Goal: Task Accomplishment & Management: Manage account settings

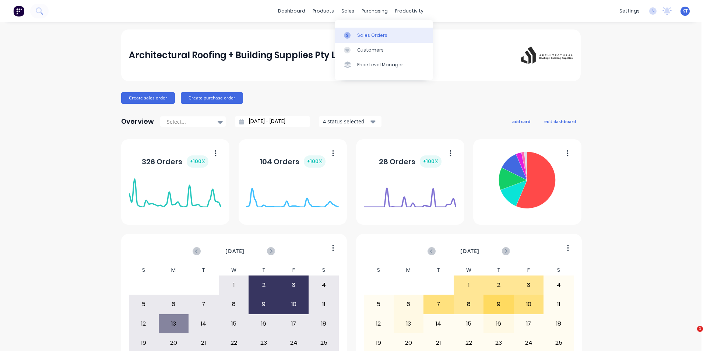
click at [361, 37] on div "Sales Orders" at bounding box center [372, 35] width 30 height 7
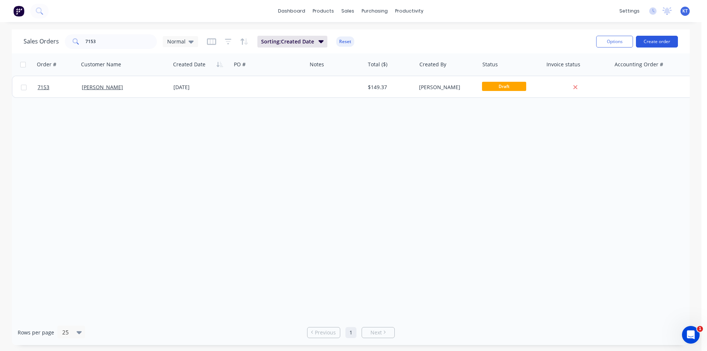
click at [667, 39] on button "Create order" at bounding box center [657, 42] width 42 height 12
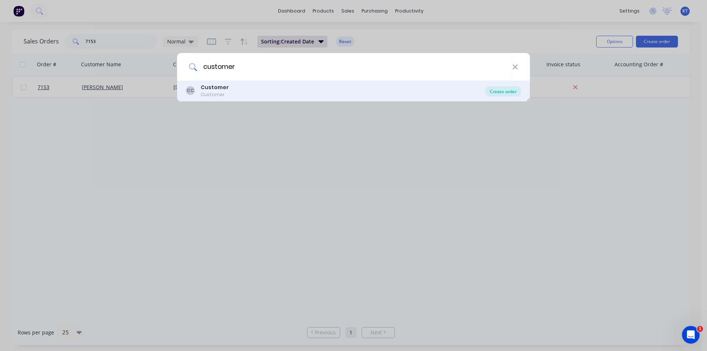
type input "customer"
click at [493, 88] on div "Create order" at bounding box center [503, 91] width 36 height 10
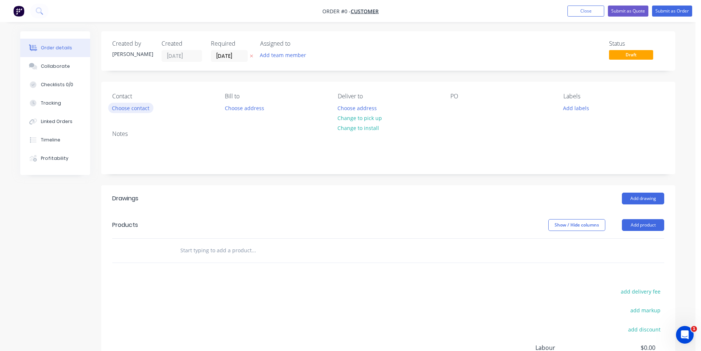
click at [136, 109] on button "Choose contact" at bounding box center [130, 108] width 45 height 10
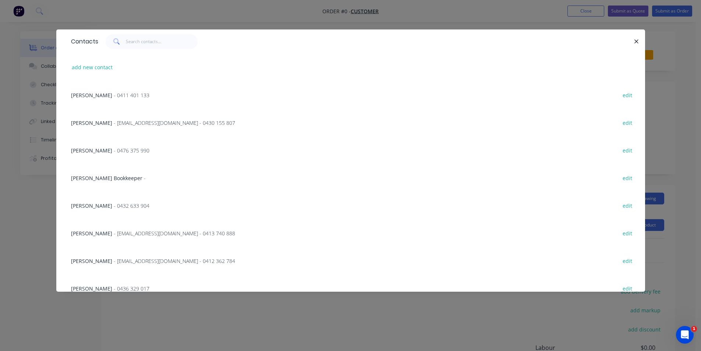
drag, startPoint x: 635, startPoint y: 42, endPoint x: 638, endPoint y: 58, distance: 15.6
click at [636, 42] on icon "button" at bounding box center [636, 41] width 5 height 7
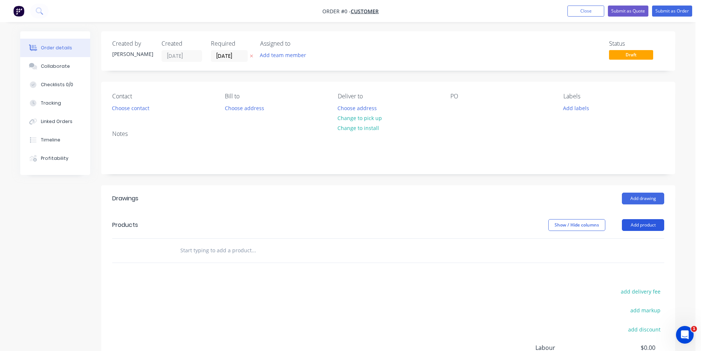
click at [637, 226] on button "Add product" at bounding box center [643, 225] width 42 height 12
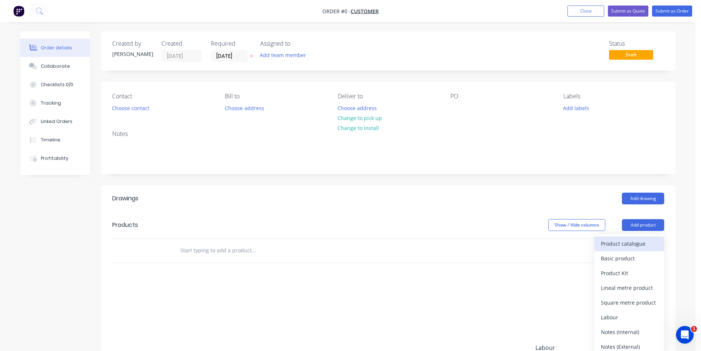
click at [625, 244] on div "Product catalogue" at bounding box center [629, 243] width 57 height 11
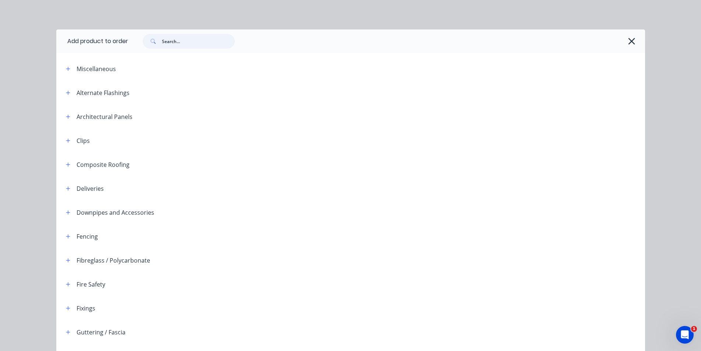
click at [177, 48] on input "text" at bounding box center [198, 41] width 73 height 15
click at [189, 46] on input "text" at bounding box center [198, 41] width 73 height 15
type input "[PERSON_NAME]"
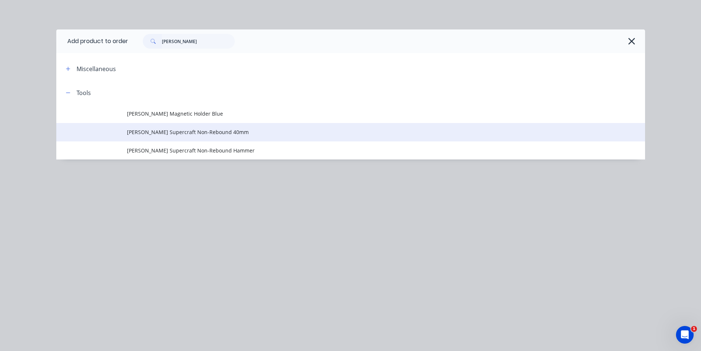
click at [214, 127] on td "[PERSON_NAME] Supercraft Non-Rebound 40mm" at bounding box center [386, 132] width 518 height 18
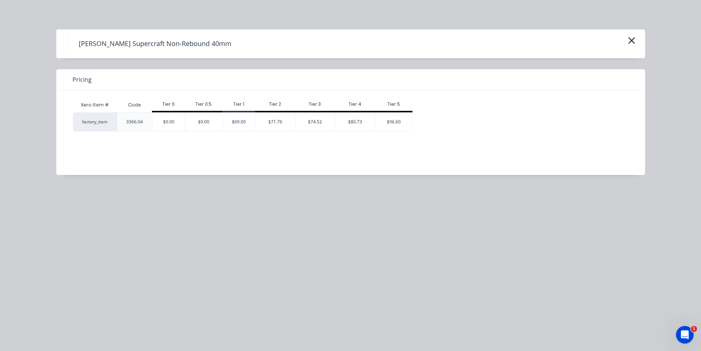
click at [232, 125] on div "$69.00" at bounding box center [239, 122] width 32 height 18
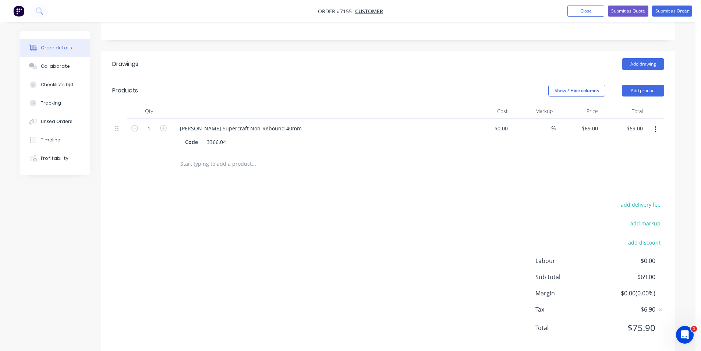
scroll to position [147, 0]
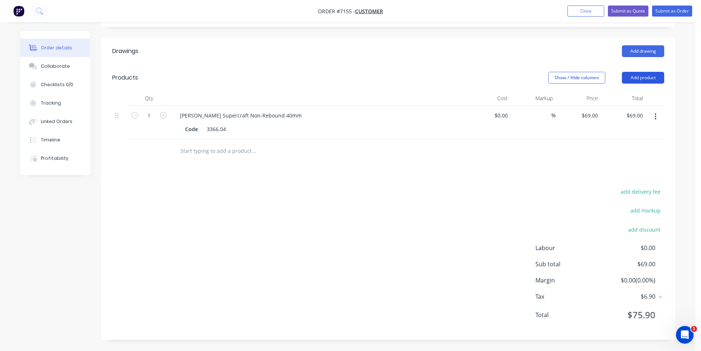
click at [663, 81] on button "Add product" at bounding box center [643, 78] width 42 height 12
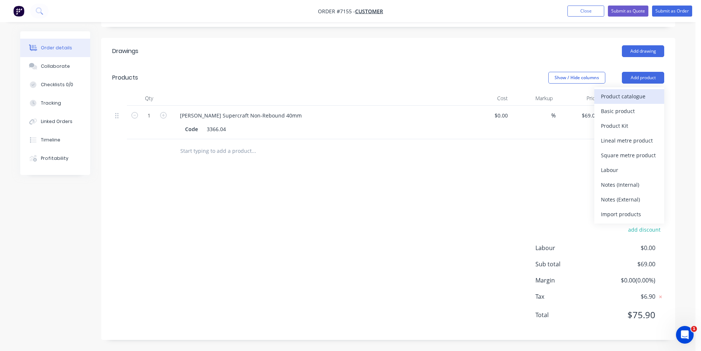
click at [639, 102] on div "Product catalogue" at bounding box center [629, 96] width 57 height 11
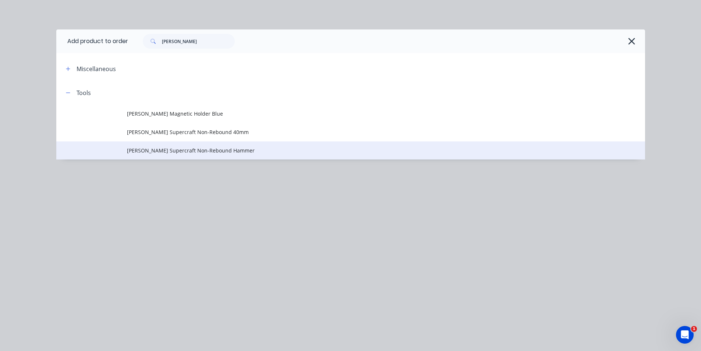
click at [262, 155] on td "[PERSON_NAME] Supercraft Non-Rebound Hammer" at bounding box center [386, 150] width 518 height 18
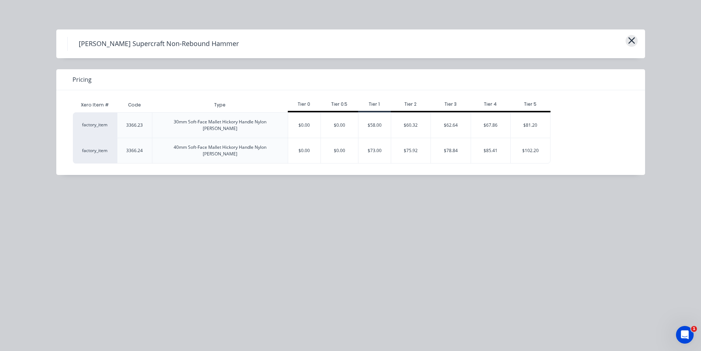
click at [633, 46] on button "button" at bounding box center [632, 41] width 12 height 12
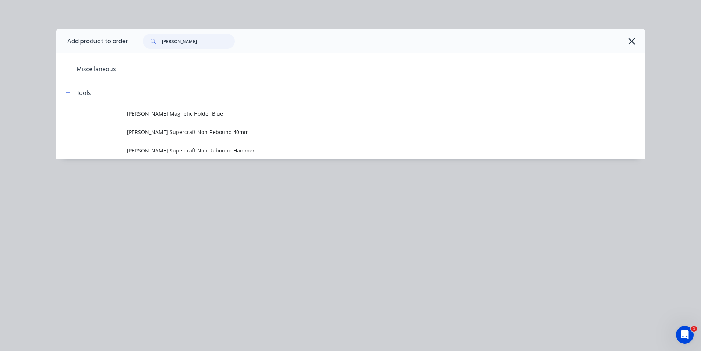
click at [207, 42] on input "[PERSON_NAME]" at bounding box center [198, 41] width 73 height 15
type input "stubai"
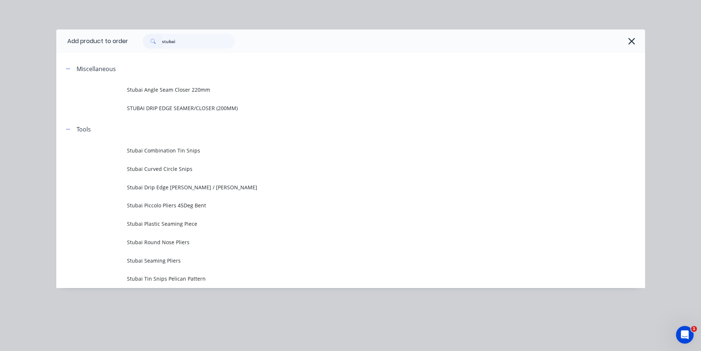
click at [180, 280] on span "Stubai Tin Snips Pelican Pattern" at bounding box center [334, 279] width 414 height 8
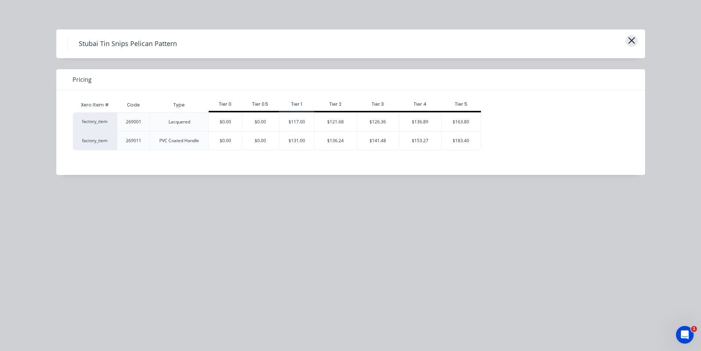
click at [630, 38] on icon "button" at bounding box center [632, 40] width 8 height 10
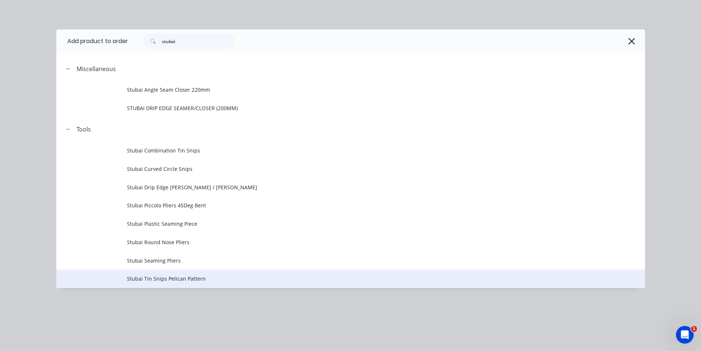
click at [200, 279] on span "Stubai Tin Snips Pelican Pattern" at bounding box center [334, 279] width 414 height 8
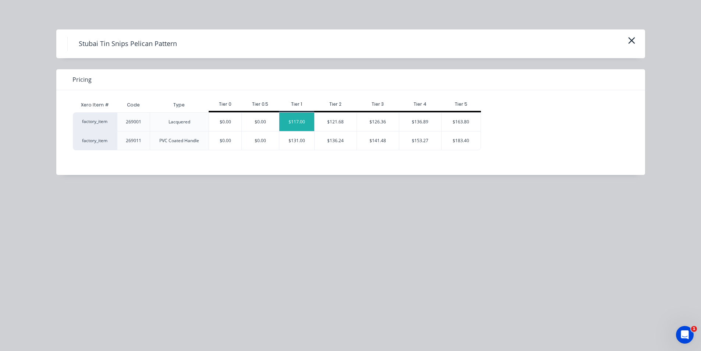
click at [285, 122] on div "$117.00" at bounding box center [296, 122] width 35 height 18
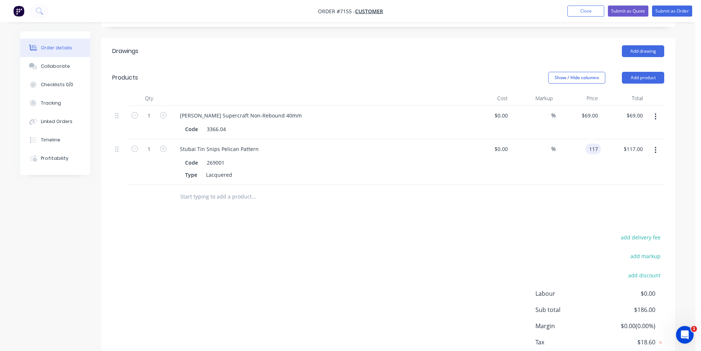
click at [600, 149] on input "117" at bounding box center [595, 149] width 13 height 11
type input "$102.00"
click at [608, 221] on div "Drawings Add drawing Products Show / Hide columns Add product Qty Cost Markup P…" at bounding box center [388, 211] width 574 height 347
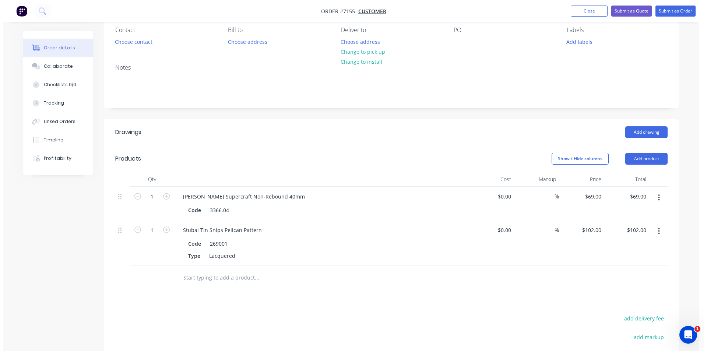
scroll to position [0, 0]
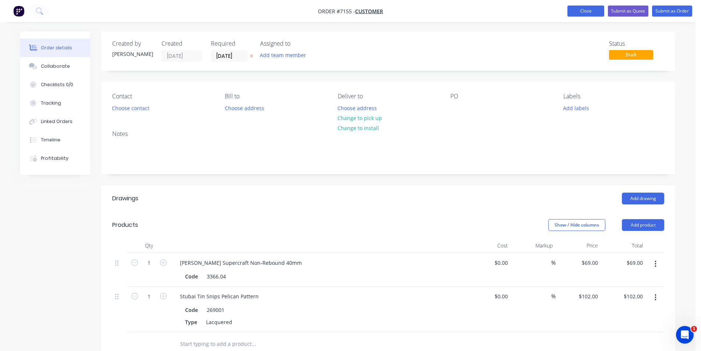
click at [591, 13] on button "Close" at bounding box center [586, 11] width 37 height 11
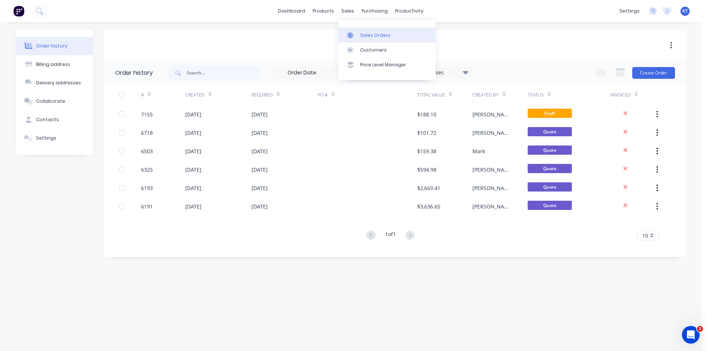
click at [348, 32] on icon at bounding box center [350, 35] width 7 height 7
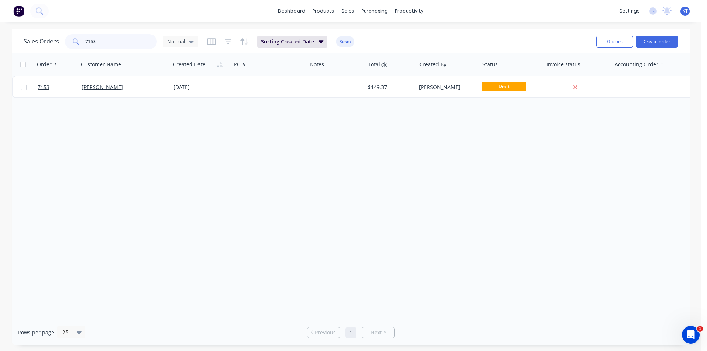
click at [98, 40] on input "7153" at bounding box center [121, 41] width 72 height 15
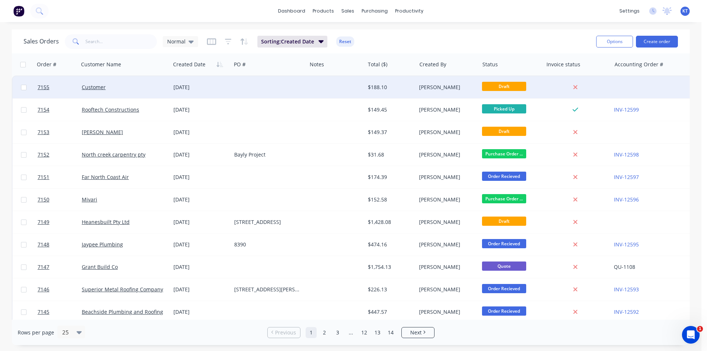
click at [397, 86] on div "$188.10" at bounding box center [389, 87] width 43 height 7
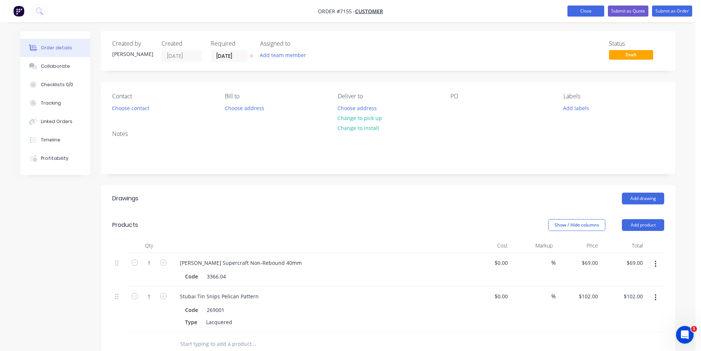
click at [600, 14] on button "Close" at bounding box center [586, 11] width 37 height 11
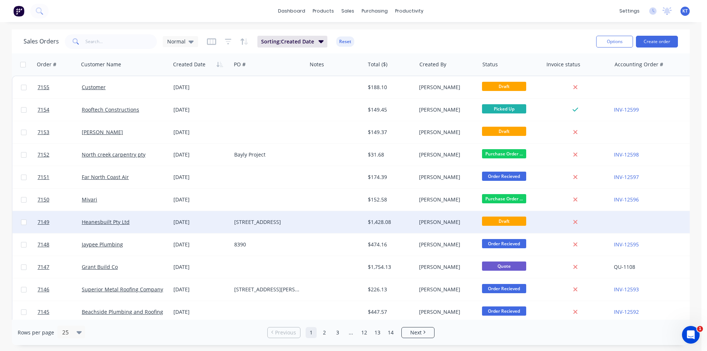
click at [116, 228] on div "Heanesbuilt Pty Ltd" at bounding box center [125, 222] width 92 height 22
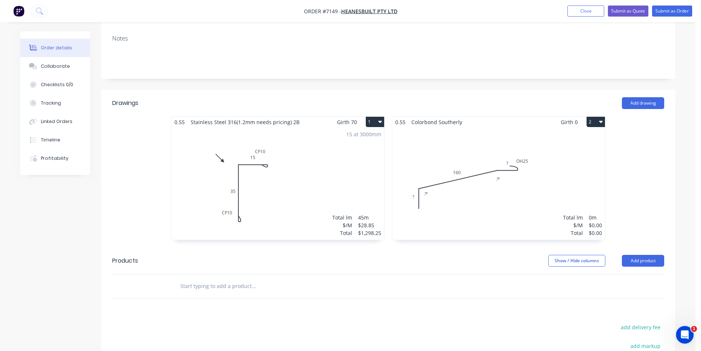
click at [431, 160] on div "Total lm $/M Total 0m $0.00 $0.00" at bounding box center [498, 183] width 213 height 112
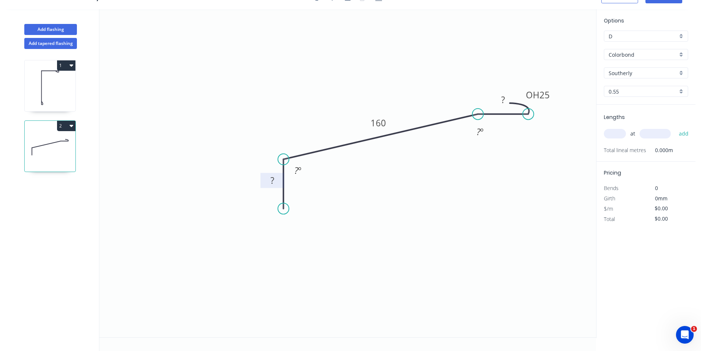
click at [272, 181] on tspan "?" at bounding box center [273, 180] width 4 height 12
click at [301, 234] on div "Crush & Fold" at bounding box center [320, 233] width 74 height 15
click at [504, 96] on tspan "?" at bounding box center [503, 99] width 4 height 12
click at [539, 93] on text "OH 25" at bounding box center [538, 95] width 24 height 12
click at [49, 95] on icon at bounding box center [50, 87] width 51 height 47
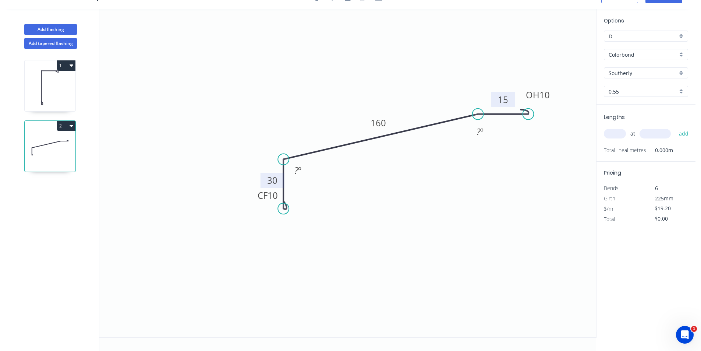
type input "$28.85"
type input "$1,298.25"
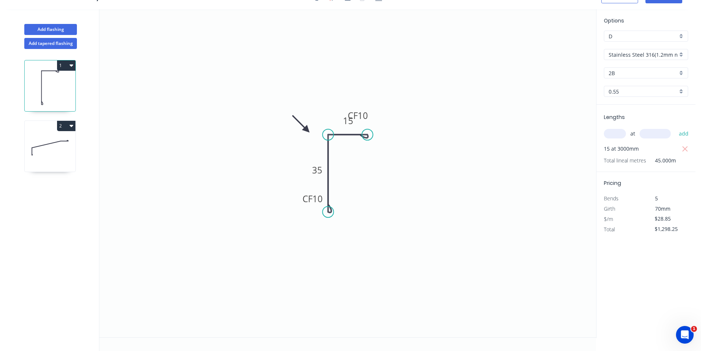
scroll to position [0, 0]
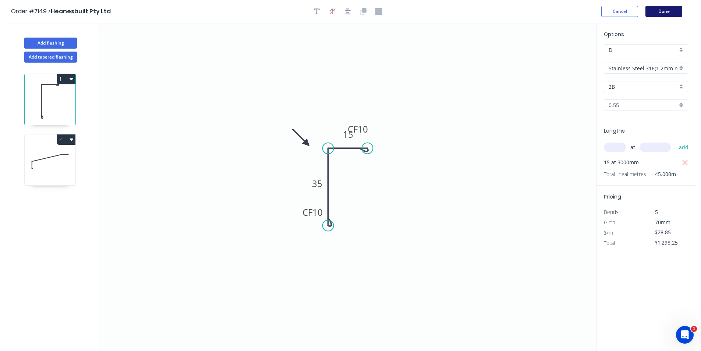
click at [661, 13] on button "Done" at bounding box center [664, 11] width 37 height 11
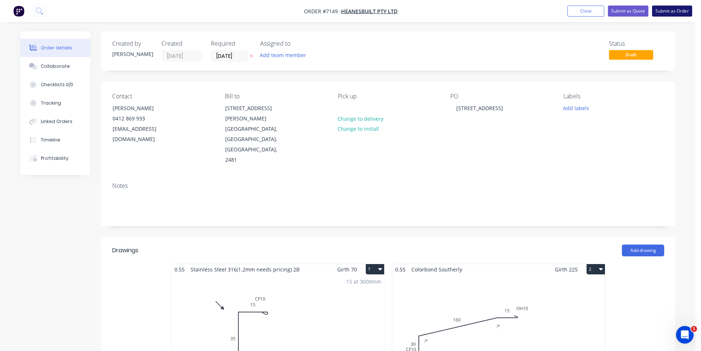
click at [660, 8] on button "Submit as Order" at bounding box center [672, 11] width 40 height 11
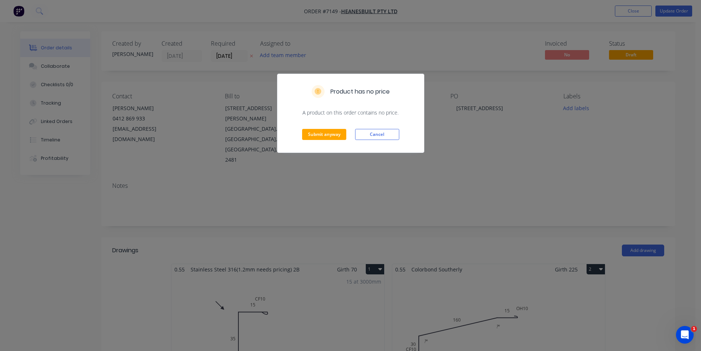
click at [561, 307] on div "Product has no price A product on this order contains no price. Submit anyway C…" at bounding box center [350, 175] width 701 height 351
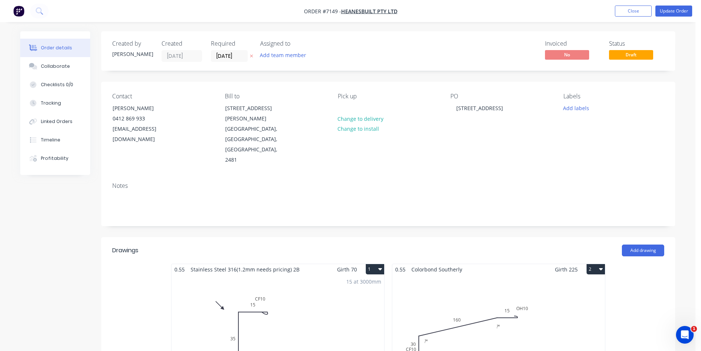
click at [579, 300] on div "Total lm $/M Total 0m $19.20 $0.00" at bounding box center [498, 331] width 213 height 112
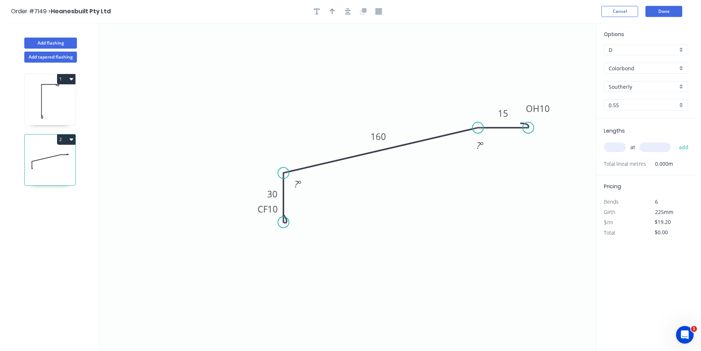
click at [614, 146] on input "text" at bounding box center [615, 147] width 22 height 10
type input "1"
type input "1200"
click at [675, 141] on button "add" at bounding box center [683, 147] width 17 height 13
type input "$23.04"
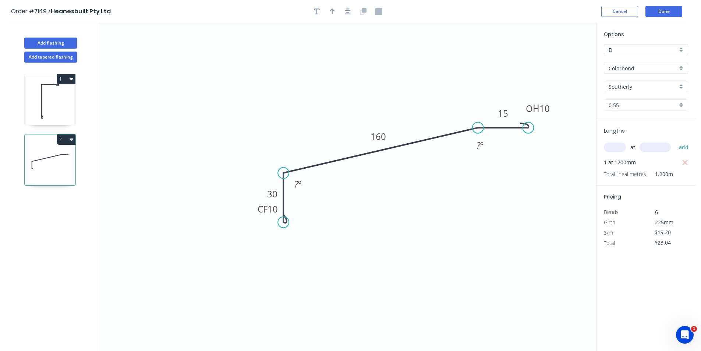
click at [663, 4] on header "Order #7149 > Heanesbuilt Pty Ltd Cancel Done" at bounding box center [348, 11] width 696 height 23
click at [662, 9] on button "Done" at bounding box center [664, 11] width 37 height 11
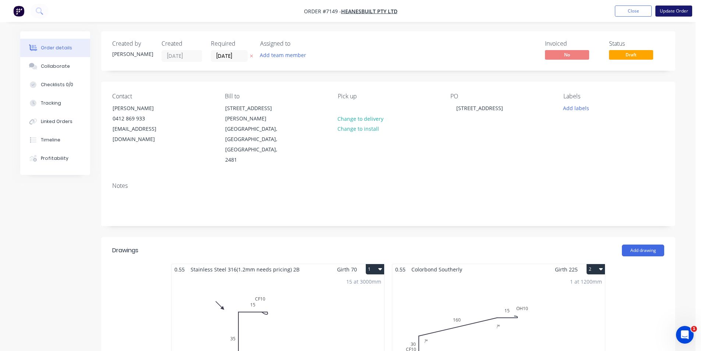
click at [680, 6] on button "Update Order" at bounding box center [674, 11] width 37 height 11
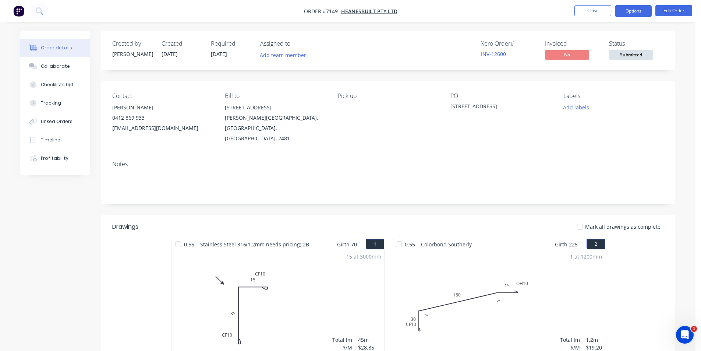
click at [638, 11] on button "Options" at bounding box center [633, 11] width 37 height 12
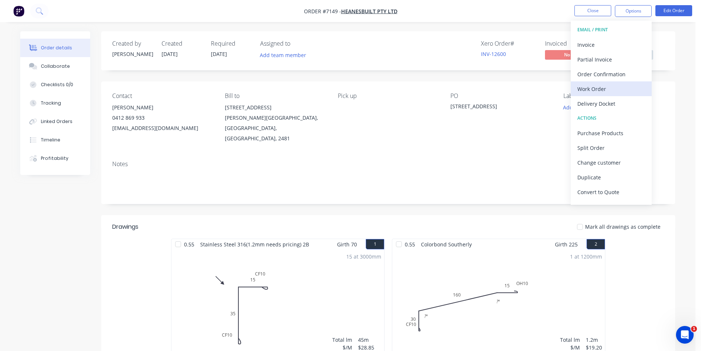
click at [603, 84] on div "Work Order" at bounding box center [612, 89] width 68 height 11
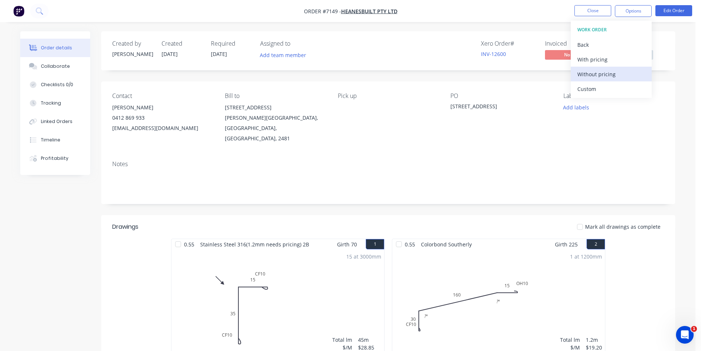
click at [604, 77] on div "Without pricing" at bounding box center [612, 74] width 68 height 11
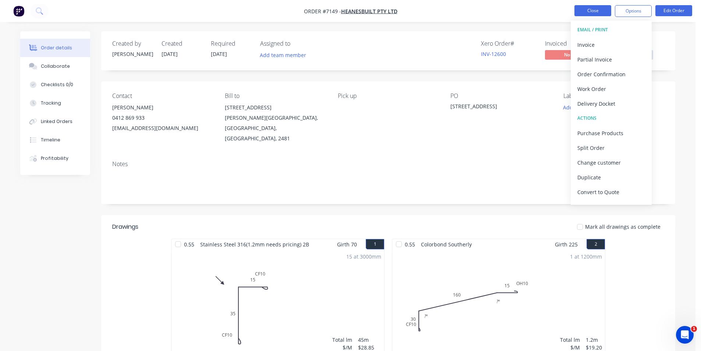
click at [596, 11] on button "Close" at bounding box center [593, 10] width 37 height 11
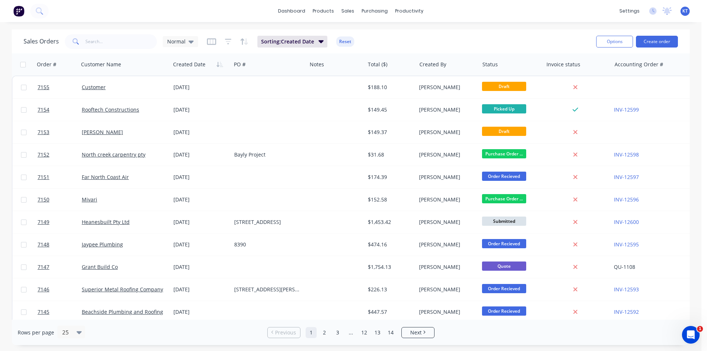
click at [649, 50] on div "Options Create order" at bounding box center [635, 41] width 85 height 18
click at [649, 41] on button "Create order" at bounding box center [657, 42] width 42 height 12
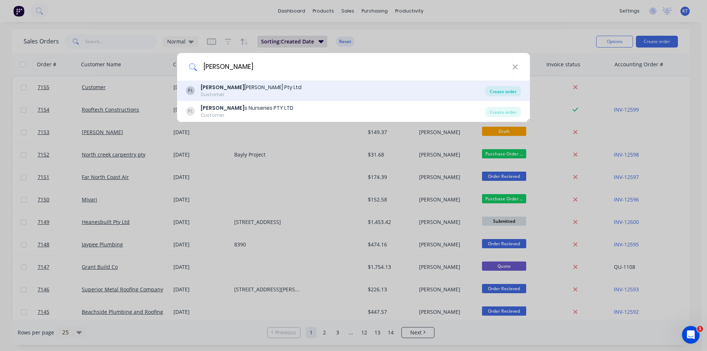
type input "[PERSON_NAME]"
click at [516, 95] on div "Create order" at bounding box center [503, 91] width 36 height 10
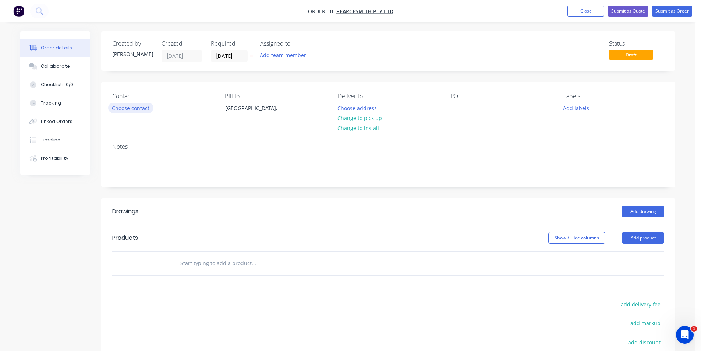
click at [136, 110] on button "Choose contact" at bounding box center [130, 108] width 45 height 10
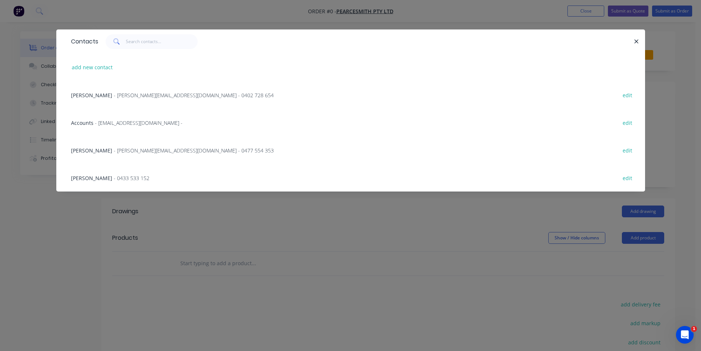
click at [138, 151] on span "- [PERSON_NAME][EMAIL_ADDRESS][DOMAIN_NAME] - 0477 554 353" at bounding box center [194, 150] width 160 height 7
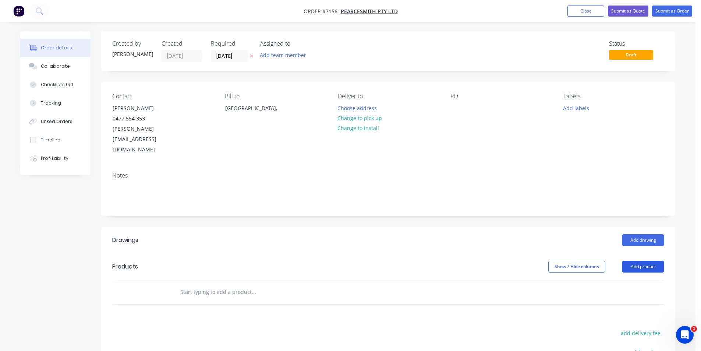
click at [657, 261] on button "Add product" at bounding box center [643, 267] width 42 height 12
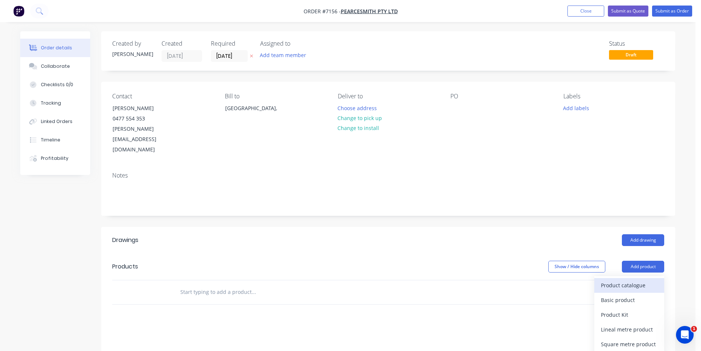
click at [652, 280] on div "Product catalogue" at bounding box center [629, 285] width 57 height 11
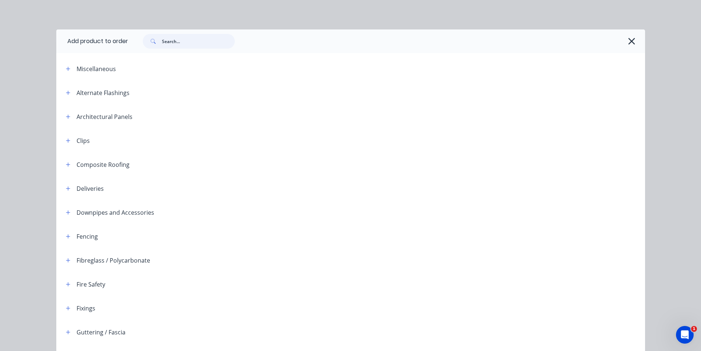
click at [191, 43] on input "text" at bounding box center [198, 41] width 73 height 15
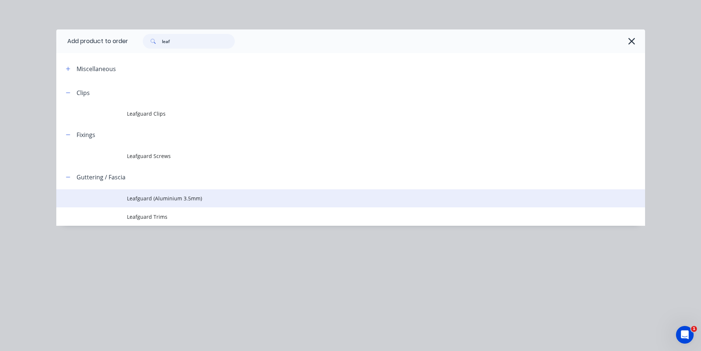
type input "leaf"
click at [166, 194] on span "Leafguard (Aluminium 3.5mm)" at bounding box center [334, 198] width 414 height 8
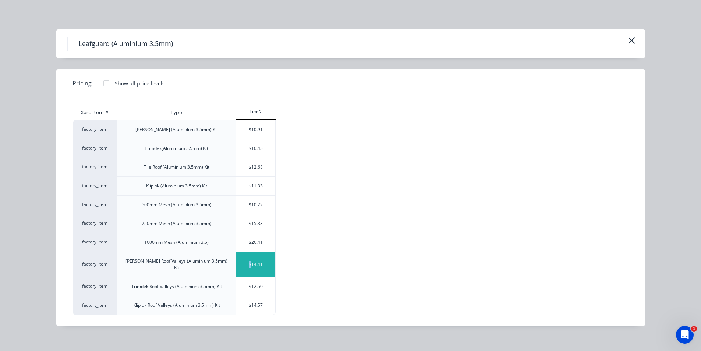
click at [250, 268] on div "$14.41" at bounding box center [255, 264] width 39 height 25
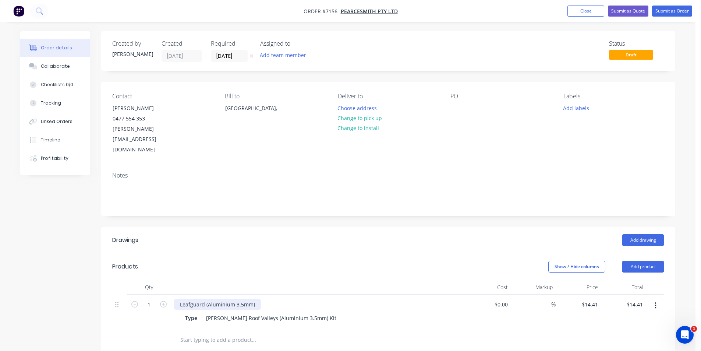
click at [255, 299] on div "Leafguard (Aluminium 3.5mm)" at bounding box center [217, 304] width 87 height 11
click at [156, 299] on input "1" at bounding box center [149, 304] width 19 height 11
type input "20"
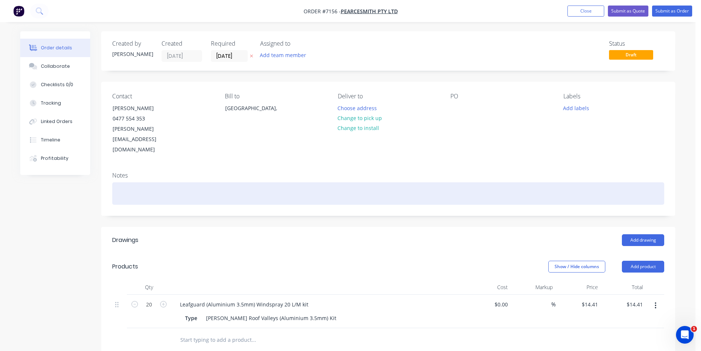
type input "$288.20"
click at [439, 182] on div at bounding box center [388, 193] width 552 height 22
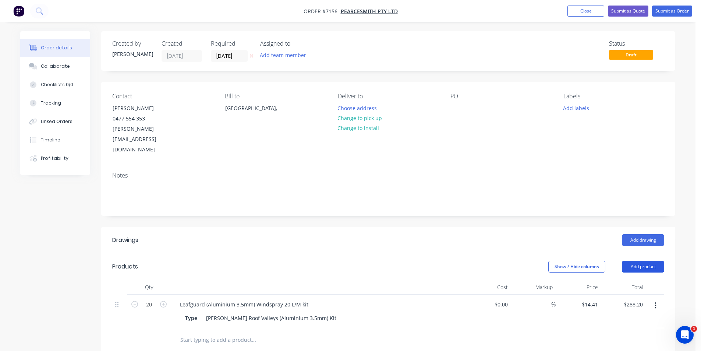
click at [649, 261] on button "Add product" at bounding box center [643, 267] width 42 height 12
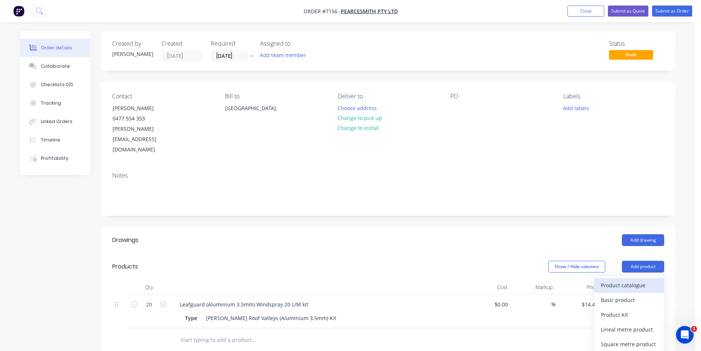
click at [649, 280] on div "Product catalogue" at bounding box center [629, 285] width 57 height 11
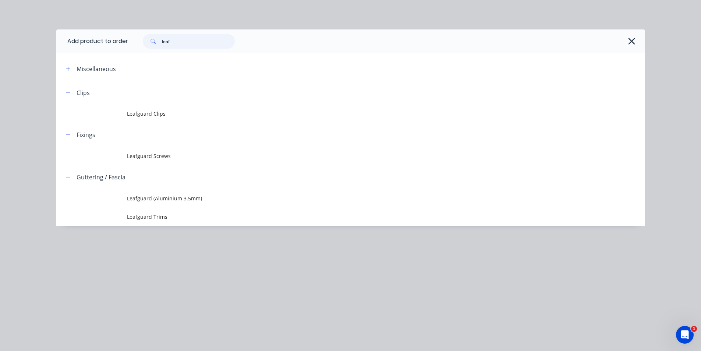
drag, startPoint x: 195, startPoint y: 48, endPoint x: 124, endPoint y: 54, distance: 70.6
click at [124, 54] on div "Add product to order leaf Miscellaneous Clips Leafguard Clips Fixings Leafguard…" at bounding box center [350, 127] width 589 height 196
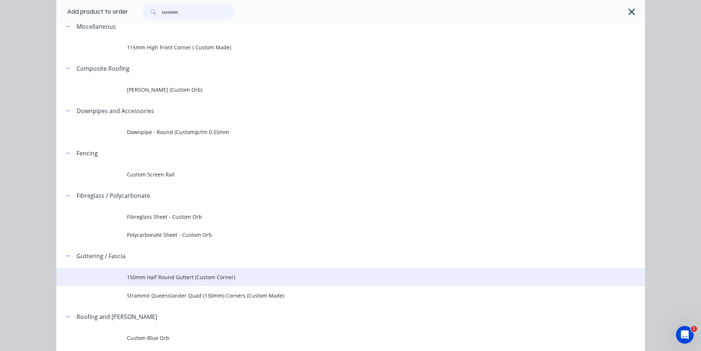
scroll to position [89, 0]
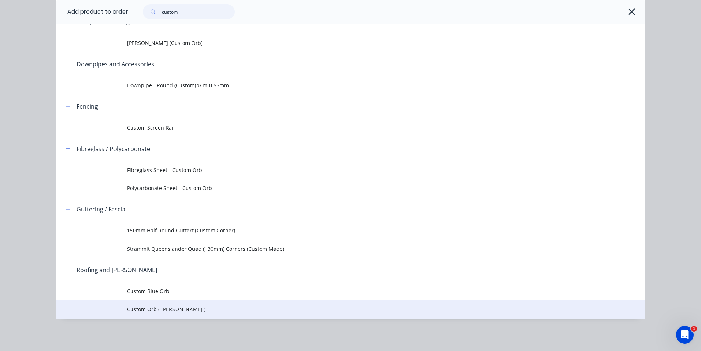
type input "custom"
click at [191, 309] on span "Custom Orb ( [PERSON_NAME] )" at bounding box center [334, 309] width 414 height 8
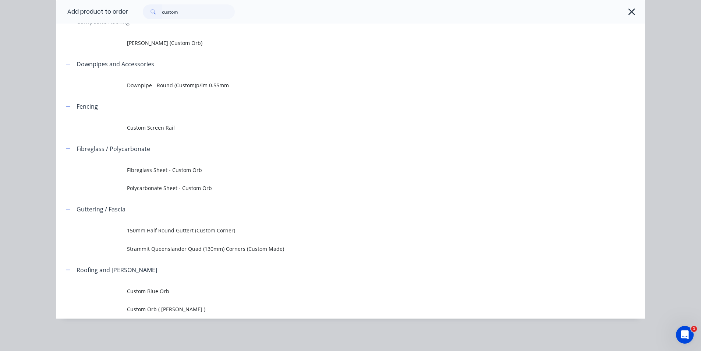
scroll to position [0, 0]
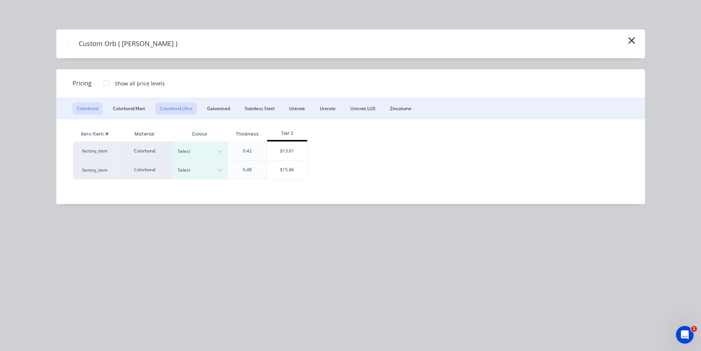
click at [189, 106] on button "Colorbond Ultra" at bounding box center [176, 108] width 42 height 13
click at [221, 152] on icon at bounding box center [220, 151] width 4 height 3
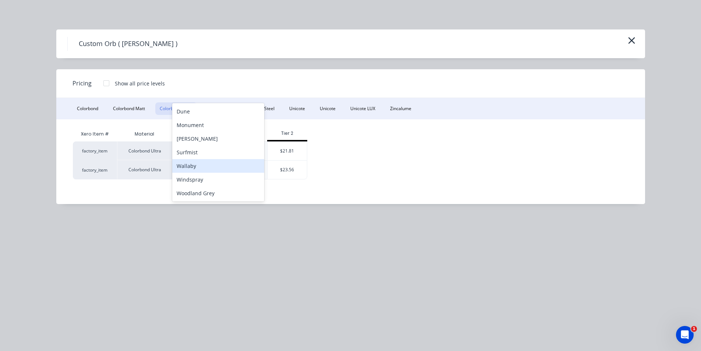
scroll to position [147, 0]
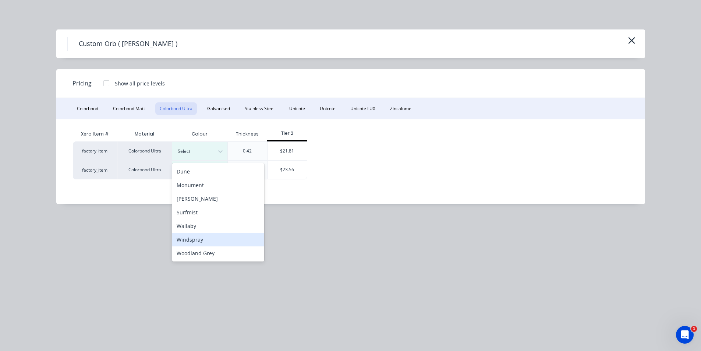
click at [208, 238] on div "Windspray" at bounding box center [218, 240] width 92 height 14
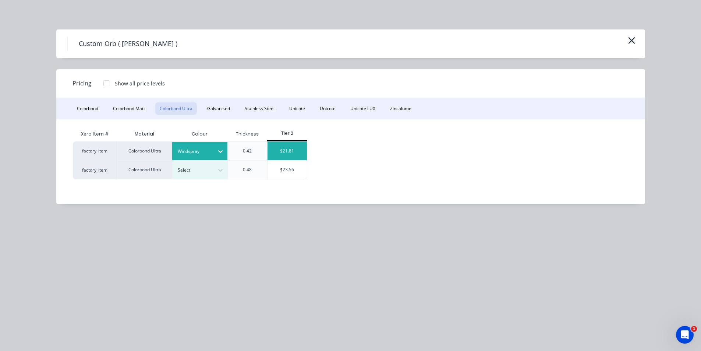
click at [289, 148] on div "$21.81" at bounding box center [287, 151] width 39 height 18
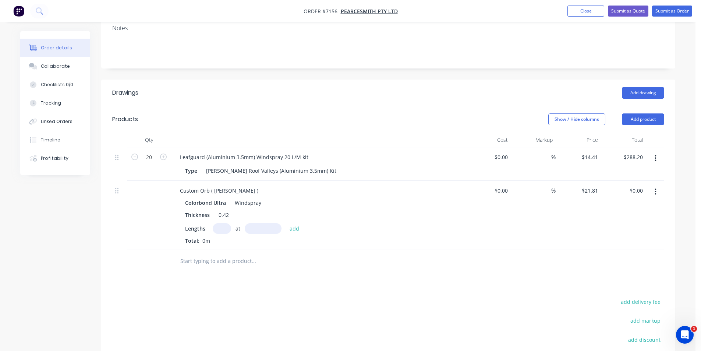
click at [226, 223] on input "text" at bounding box center [222, 228] width 18 height 11
drag, startPoint x: 223, startPoint y: 209, endPoint x: 221, endPoint y: 205, distance: 4.8
click at [222, 223] on input "text" at bounding box center [222, 228] width 18 height 11
type input "6"
type input "6200"
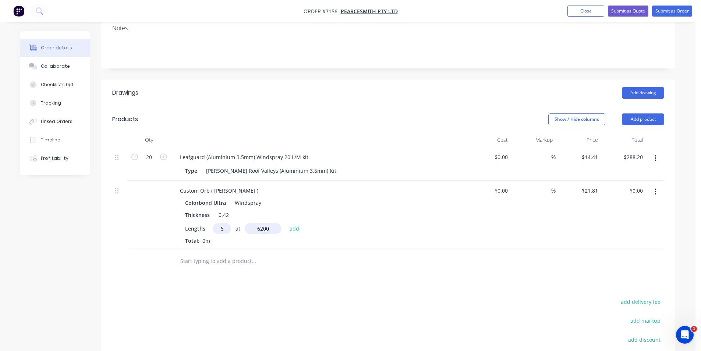
click at [286, 223] on button "add" at bounding box center [294, 228] width 17 height 10
type input "$811.33"
click at [641, 113] on button "Add product" at bounding box center [643, 119] width 42 height 12
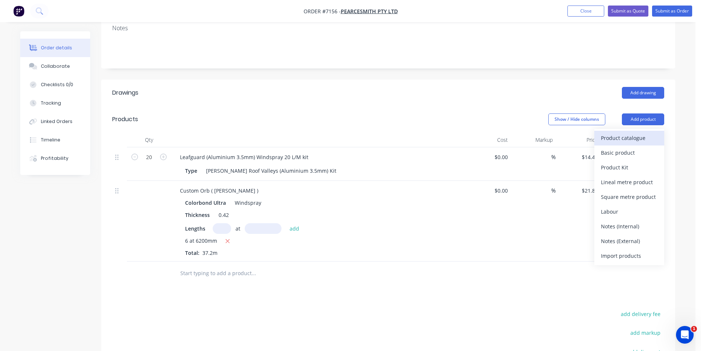
click at [624, 133] on div "Product catalogue" at bounding box center [629, 138] width 57 height 11
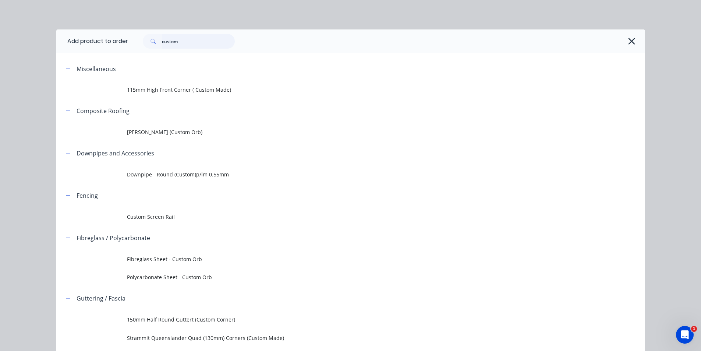
click at [177, 40] on input "custom" at bounding box center [198, 41] width 73 height 15
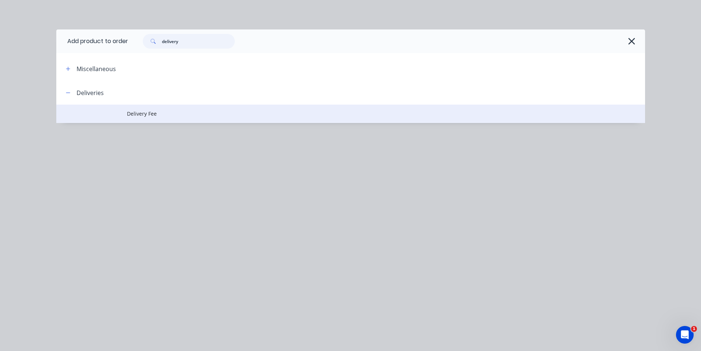
type input "delivery"
click at [135, 105] on td "Delivery Fee" at bounding box center [386, 114] width 518 height 18
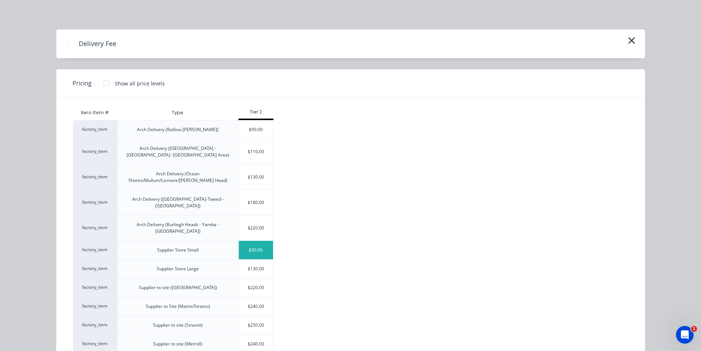
click at [259, 241] on div "$30.00" at bounding box center [256, 250] width 35 height 18
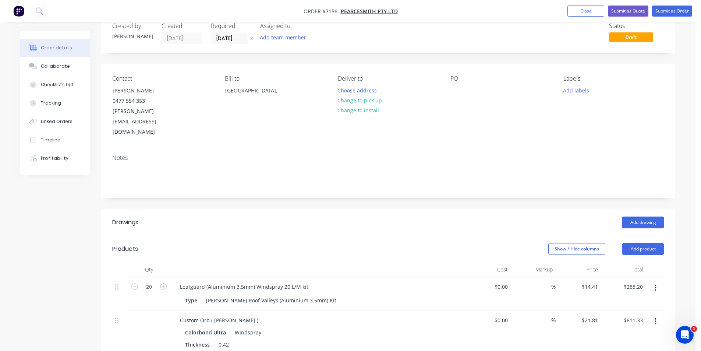
scroll to position [0, 0]
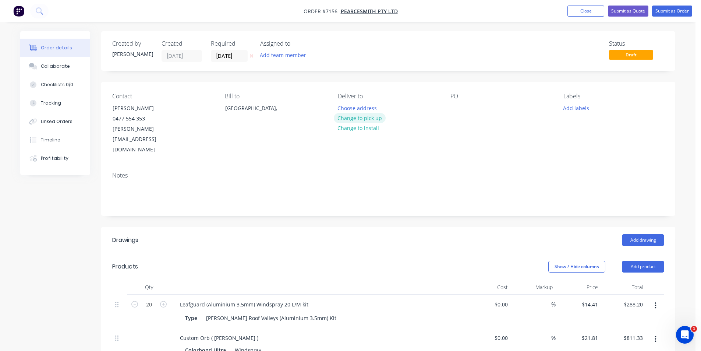
click at [361, 118] on button "Change to pick up" at bounding box center [360, 118] width 52 height 10
click at [678, 11] on button "Submit as Order" at bounding box center [672, 11] width 40 height 11
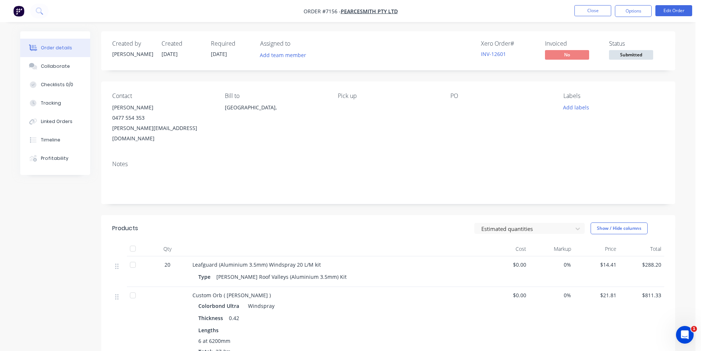
click at [632, 61] on button "Submitted" at bounding box center [631, 55] width 44 height 11
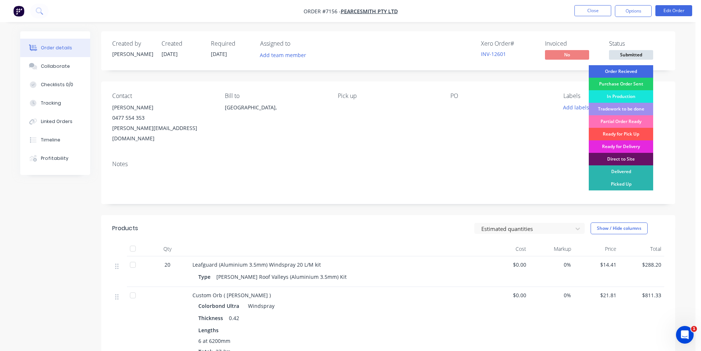
click at [630, 71] on div "Order Recieved" at bounding box center [621, 71] width 64 height 13
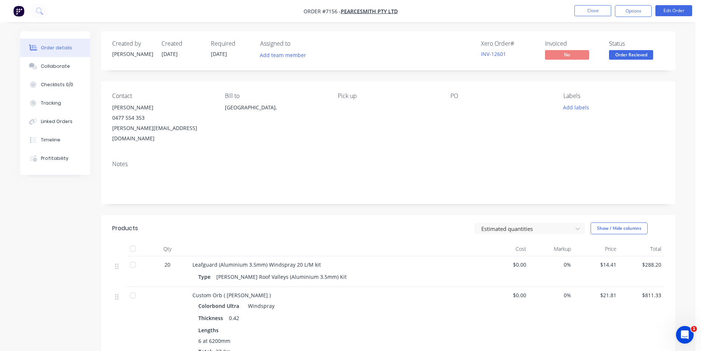
click at [619, 19] on nav "Order #7156 - PearceSmith Pty Ltd Close Options Edit Order" at bounding box center [350, 11] width 701 height 22
click at [624, 10] on button "Options" at bounding box center [633, 11] width 37 height 12
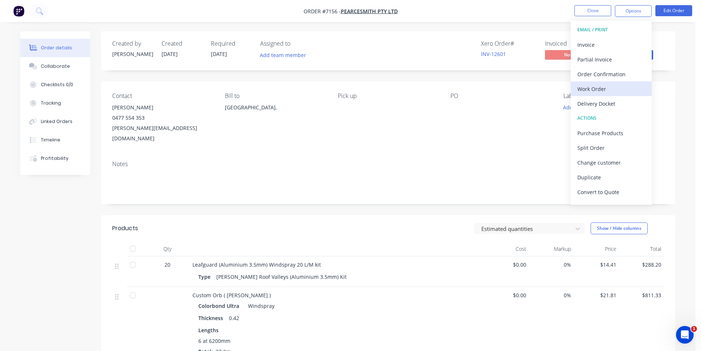
click at [598, 91] on div "Work Order" at bounding box center [612, 89] width 68 height 11
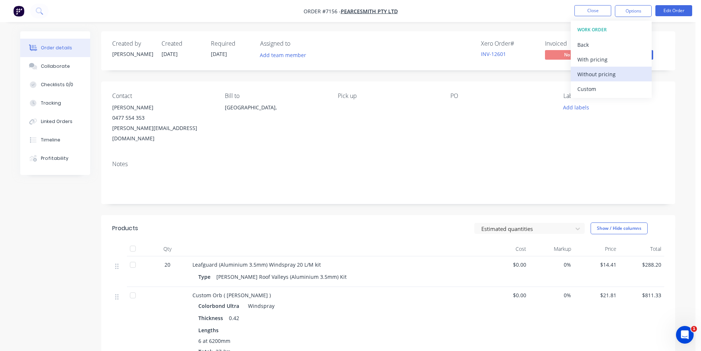
click at [598, 79] on div "Without pricing" at bounding box center [612, 74] width 68 height 11
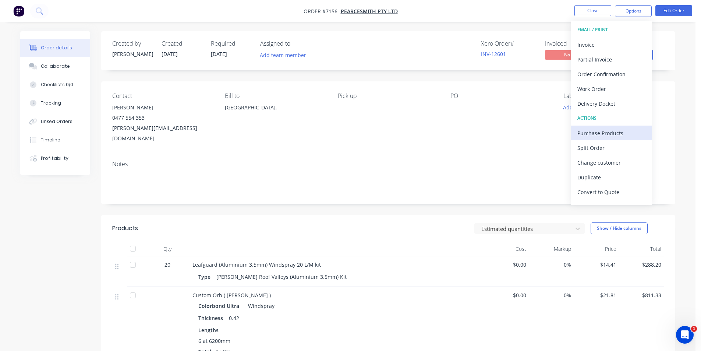
click at [601, 131] on div "Purchase Products" at bounding box center [612, 133] width 68 height 11
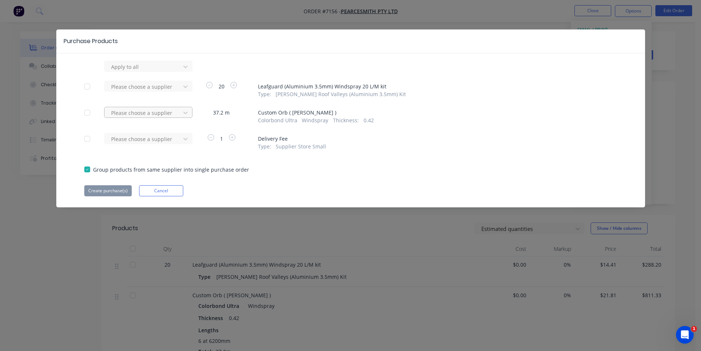
click at [174, 117] on div "Please choose a supplier" at bounding box center [143, 112] width 71 height 11
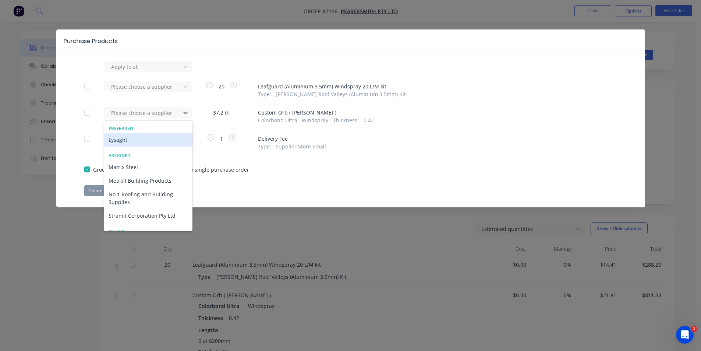
click at [170, 144] on div "Lysaght" at bounding box center [148, 140] width 88 height 14
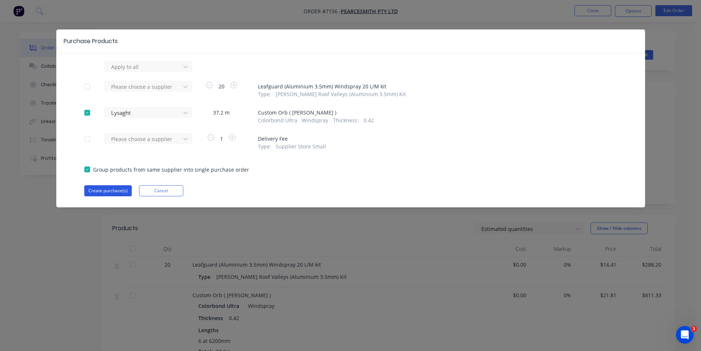
click at [118, 189] on button "Create purchase(s)" at bounding box center [107, 190] width 47 height 11
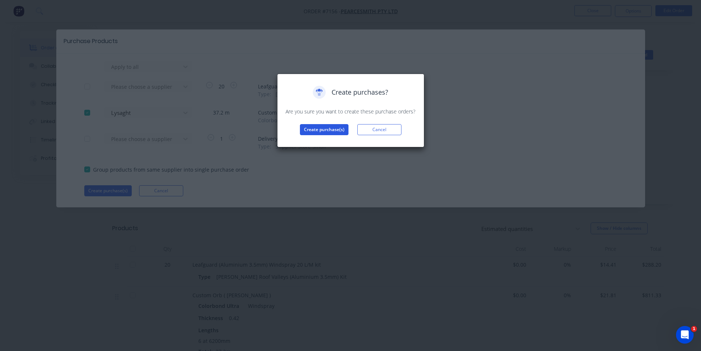
click at [337, 131] on button "Create purchase(s)" at bounding box center [324, 129] width 49 height 11
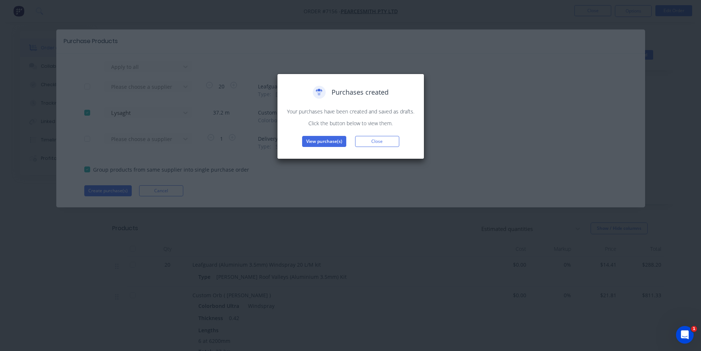
click at [342, 149] on div "Purchases created Your purchases have been created and saved as drafts. Click t…" at bounding box center [350, 116] width 147 height 85
click at [342, 143] on button "View purchase(s)" at bounding box center [324, 141] width 44 height 11
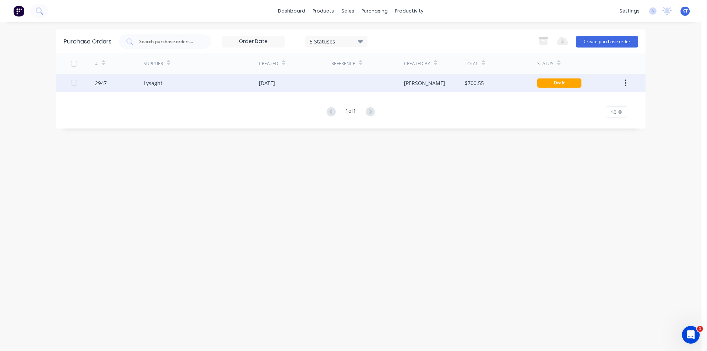
click at [382, 78] on div at bounding box center [367, 83] width 73 height 18
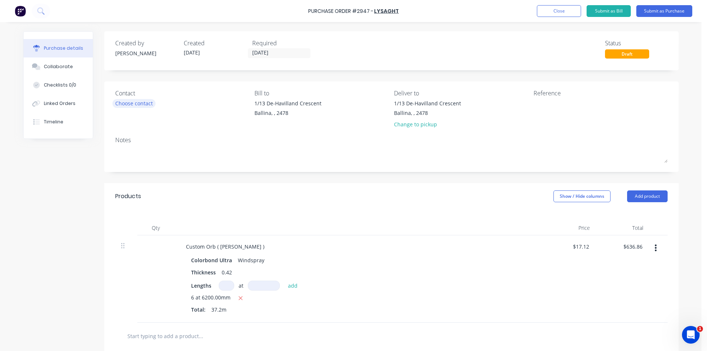
click at [151, 105] on div "Choose contact" at bounding box center [134, 103] width 38 height 8
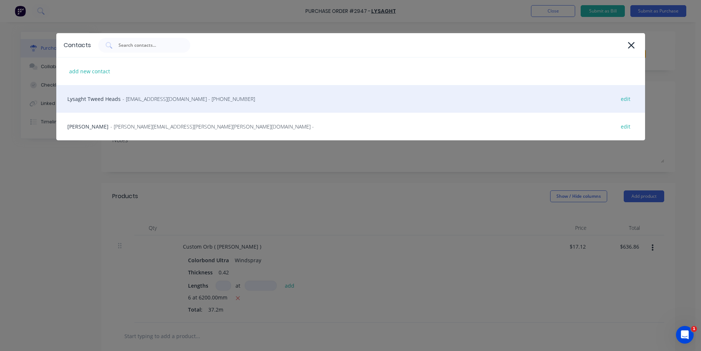
click at [139, 97] on span "- [EMAIL_ADDRESS][DOMAIN_NAME] - [PHONE_NUMBER]" at bounding box center [189, 99] width 133 height 8
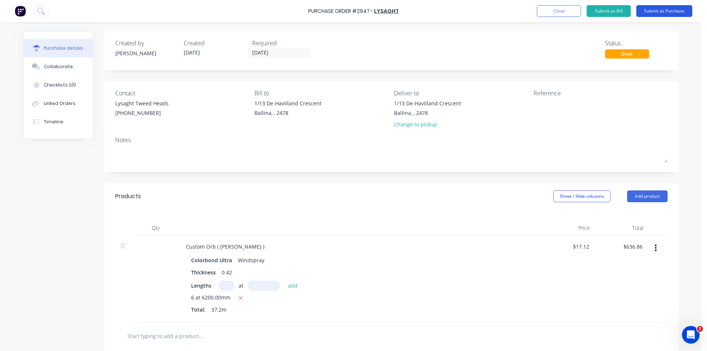
click at [653, 6] on button "Submit as Purchase" at bounding box center [664, 11] width 56 height 12
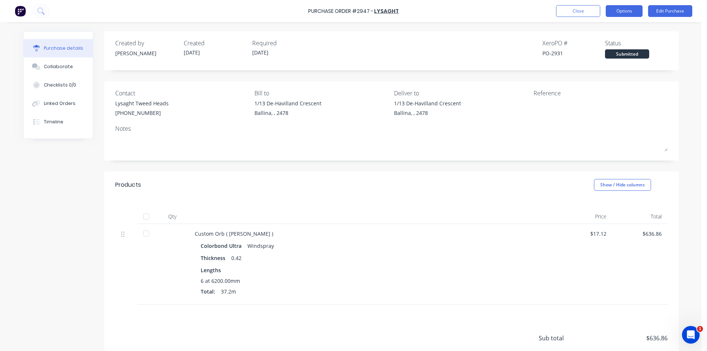
click at [610, 10] on button "Options" at bounding box center [624, 11] width 37 height 12
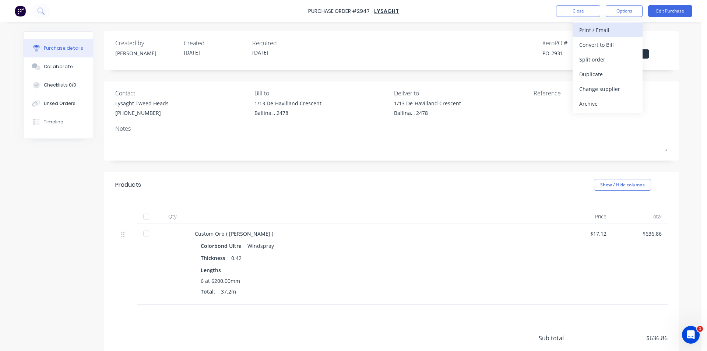
click at [610, 27] on div "Print / Email" at bounding box center [607, 30] width 57 height 11
click at [601, 61] on div "Without pricing" at bounding box center [607, 59] width 57 height 11
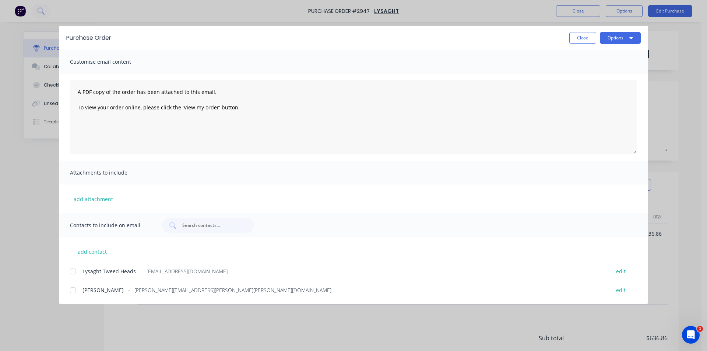
click at [74, 274] on div at bounding box center [73, 271] width 15 height 15
click at [617, 38] on button "Options" at bounding box center [620, 38] width 41 height 12
click at [626, 84] on div "Email" at bounding box center [605, 86] width 57 height 11
click at [585, 34] on button "Close" at bounding box center [582, 38] width 27 height 12
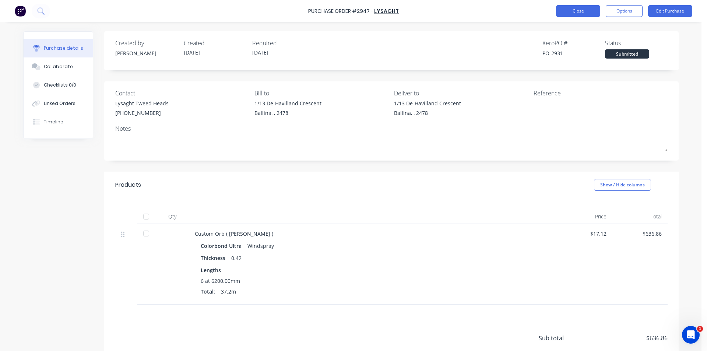
click at [582, 11] on button "Close" at bounding box center [578, 11] width 44 height 12
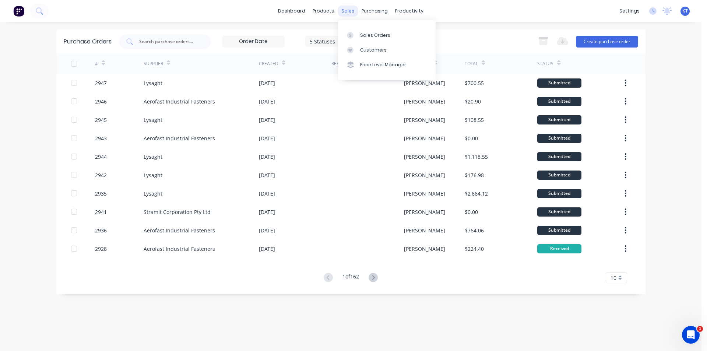
click at [349, 7] on div "sales" at bounding box center [348, 11] width 20 height 11
click at [378, 36] on div "Sales Orders" at bounding box center [375, 35] width 30 height 7
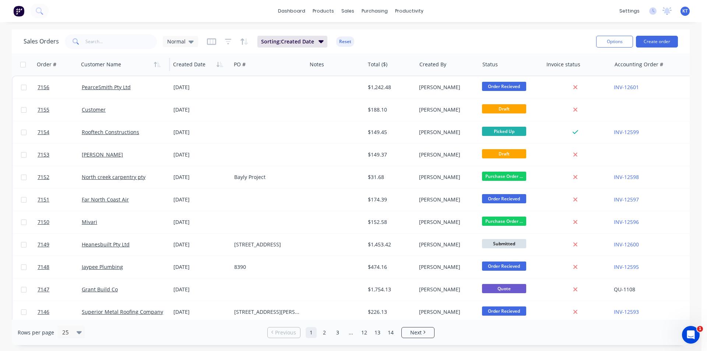
click at [130, 57] on div at bounding box center [122, 64] width 82 height 15
click at [120, 38] on input "text" at bounding box center [121, 41] width 72 height 15
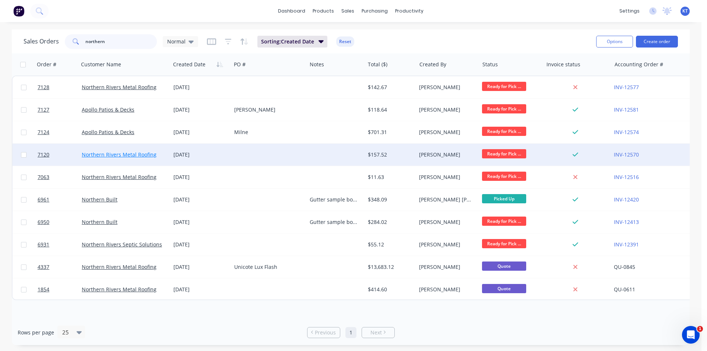
type input "northern"
click at [148, 154] on link "Northern Rivers Metal Roofing" at bounding box center [119, 154] width 75 height 7
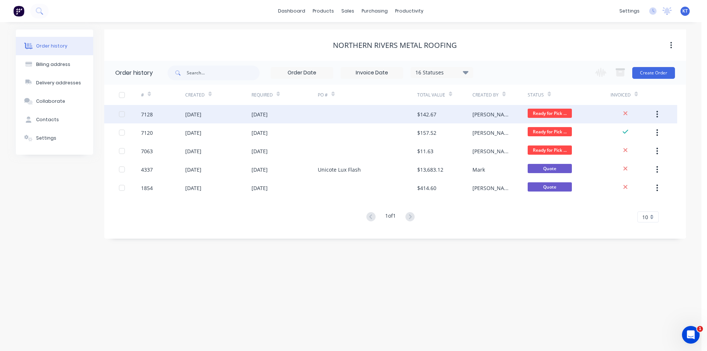
click at [268, 113] on div "[DATE]" at bounding box center [259, 114] width 16 height 8
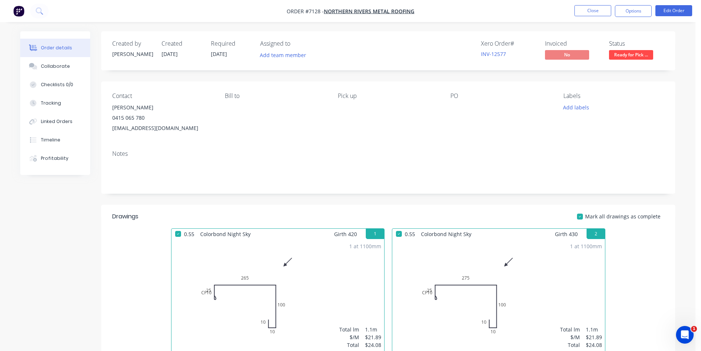
drag, startPoint x: 644, startPoint y: 6, endPoint x: 636, endPoint y: 18, distance: 13.6
click at [643, 6] on button "Options" at bounding box center [633, 11] width 37 height 12
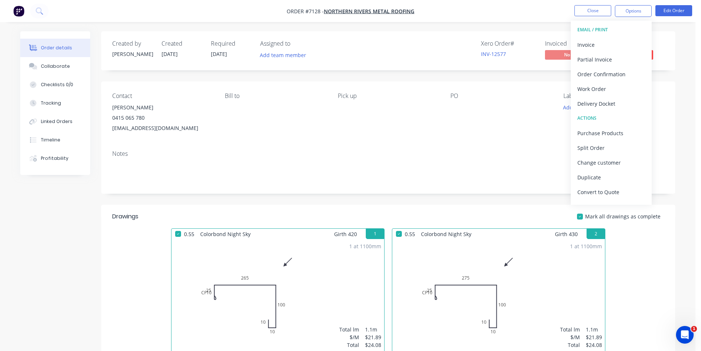
click at [610, 44] on div "Invoice" at bounding box center [612, 44] width 68 height 11
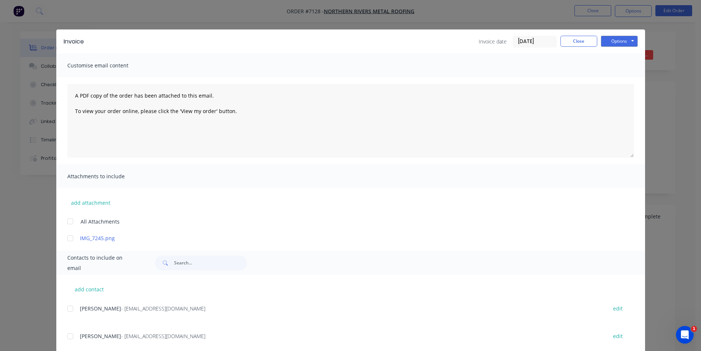
drag, startPoint x: 67, startPoint y: 310, endPoint x: 282, endPoint y: 292, distance: 215.0
click at [68, 310] on div at bounding box center [70, 308] width 15 height 15
click at [617, 43] on button "Options" at bounding box center [619, 41] width 37 height 11
click at [623, 78] on button "Email" at bounding box center [624, 79] width 47 height 12
click at [586, 40] on button "Close" at bounding box center [579, 41] width 37 height 11
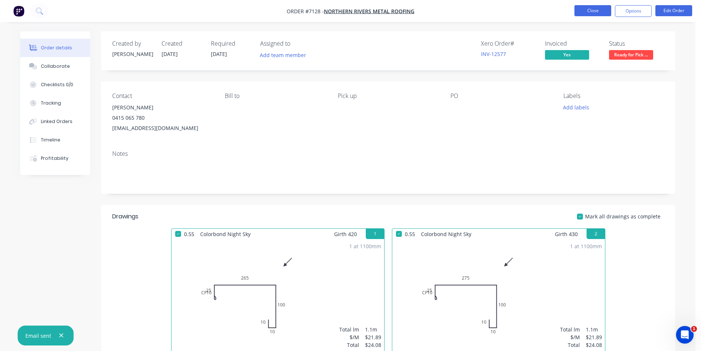
click at [594, 12] on button "Close" at bounding box center [593, 10] width 37 height 11
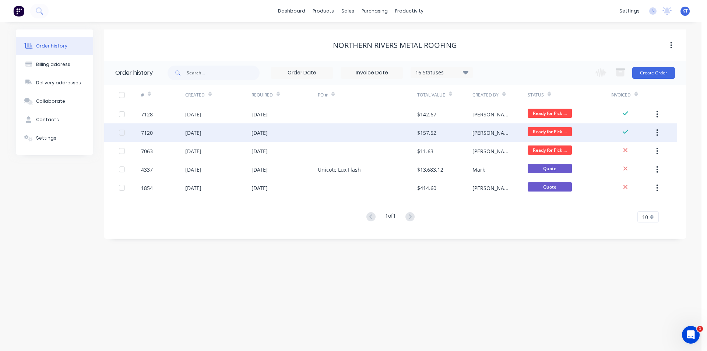
click at [314, 135] on div "[DATE]" at bounding box center [284, 132] width 66 height 18
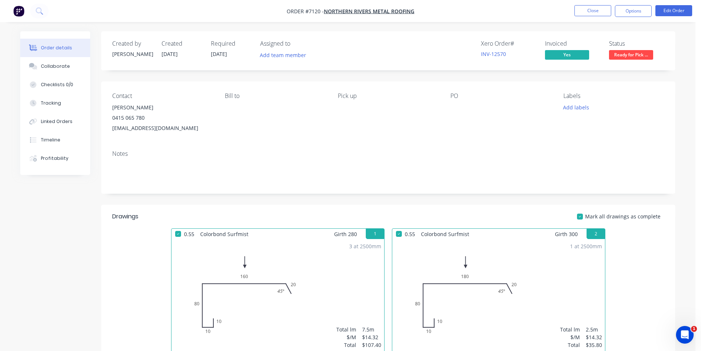
click at [640, 54] on span "Ready for Pick ..." at bounding box center [631, 54] width 44 height 9
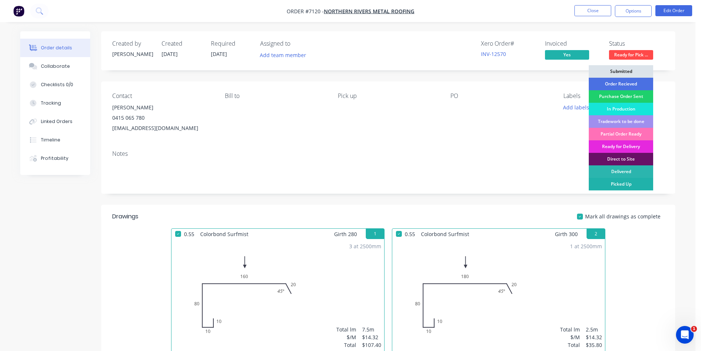
click at [630, 187] on div "Picked Up" at bounding box center [621, 184] width 64 height 13
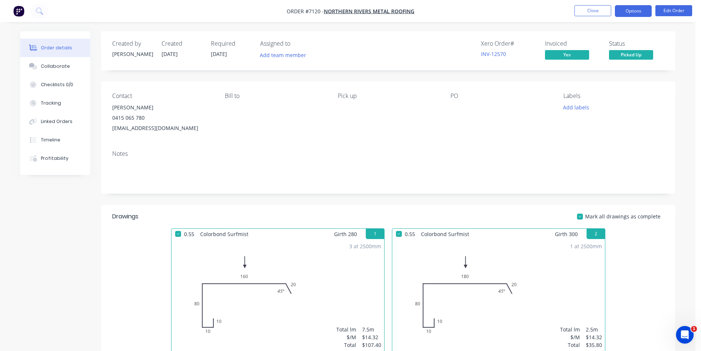
click at [626, 16] on button "Options" at bounding box center [633, 11] width 37 height 12
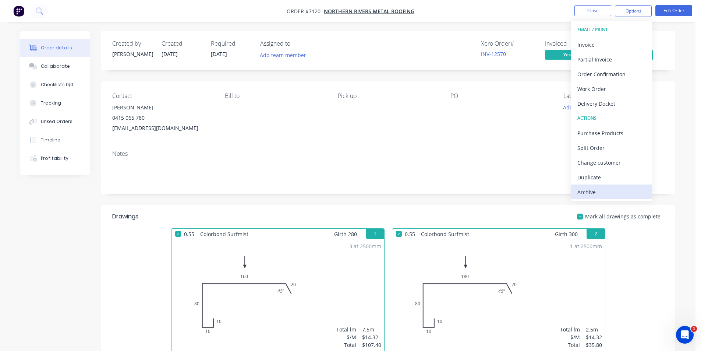
click at [593, 190] on div "Archive" at bounding box center [612, 192] width 68 height 11
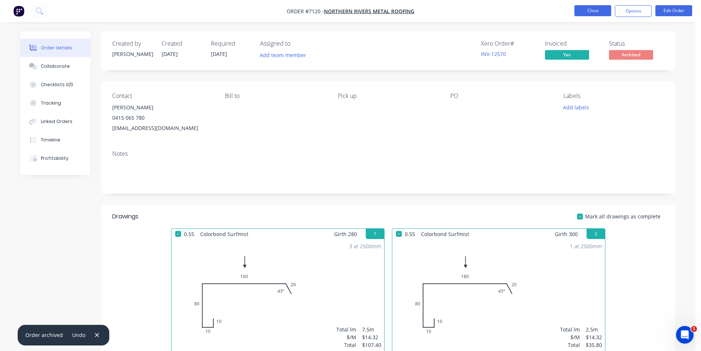
click at [594, 13] on button "Close" at bounding box center [593, 10] width 37 height 11
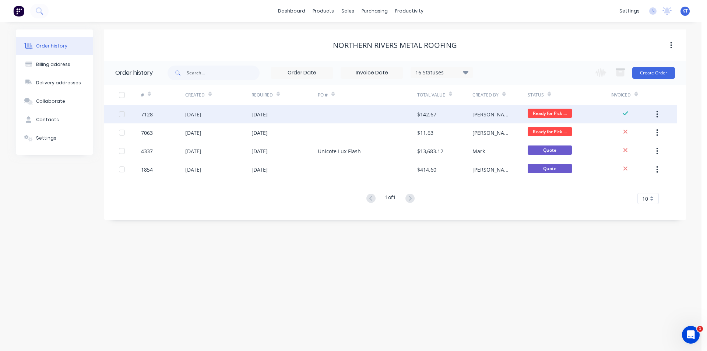
click at [294, 121] on div "[DATE]" at bounding box center [284, 114] width 66 height 18
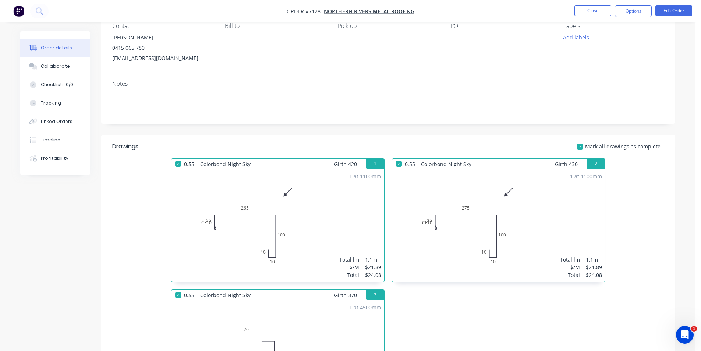
scroll to position [74, 0]
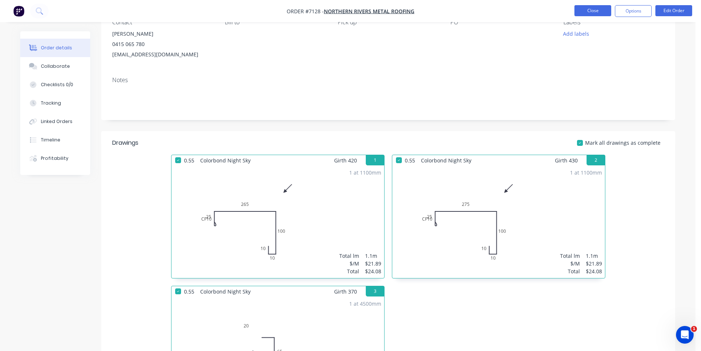
click at [599, 11] on button "Close" at bounding box center [593, 10] width 37 height 11
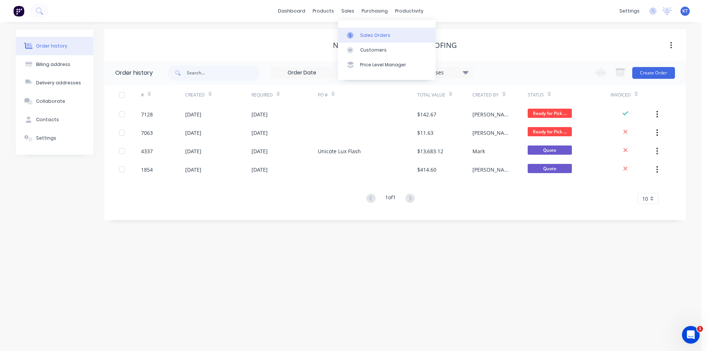
click at [360, 37] on div "Sales Orders" at bounding box center [375, 35] width 30 height 7
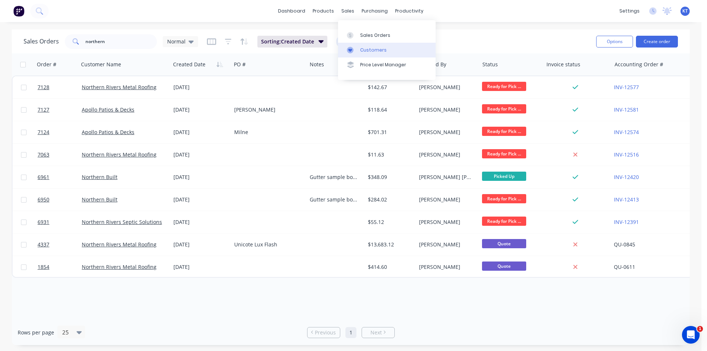
click at [371, 47] on div "Customers" at bounding box center [373, 50] width 27 height 7
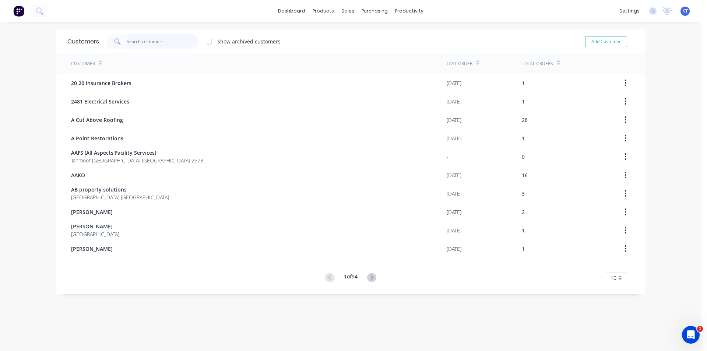
click at [146, 44] on input "text" at bounding box center [163, 41] width 72 height 15
click at [372, 36] on div "Sales Orders" at bounding box center [372, 35] width 30 height 7
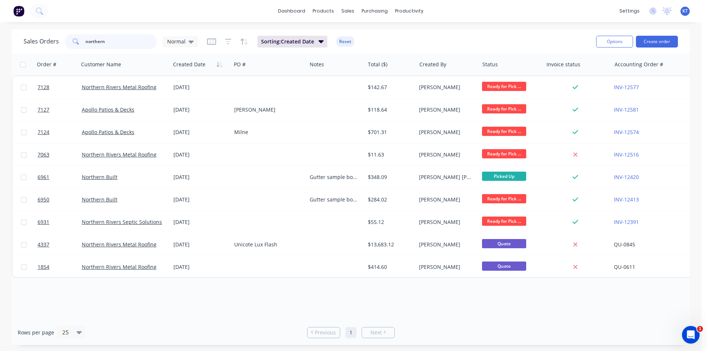
drag, startPoint x: 132, startPoint y: 41, endPoint x: 0, endPoint y: 51, distance: 132.5
click at [0, 51] on div "Sales Orders northern Normal Sorting: Created Date Reset Options Create order O…" at bounding box center [350, 186] width 701 height 315
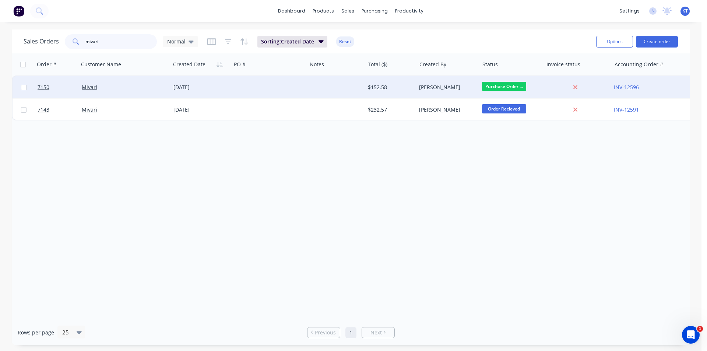
type input "mivari"
click at [216, 84] on div "[DATE]" at bounding box center [200, 87] width 55 height 7
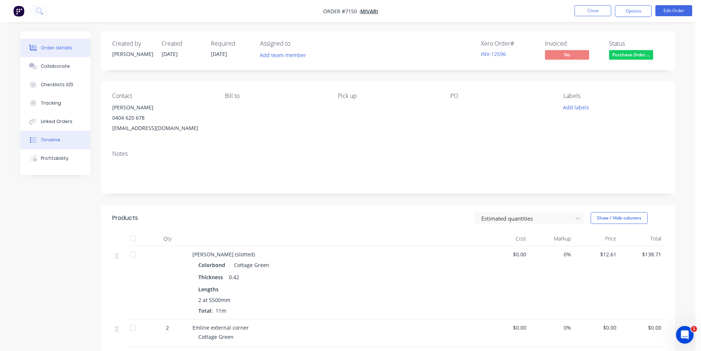
drag, startPoint x: 80, startPoint y: 130, endPoint x: 84, endPoint y: 139, distance: 10.2
click at [80, 131] on div "Order details Collaborate Checklists 0/0 Tracking Linked Orders Timeline Profit…" at bounding box center [55, 103] width 70 height 144
click at [64, 124] on div "Linked Orders" at bounding box center [57, 121] width 32 height 7
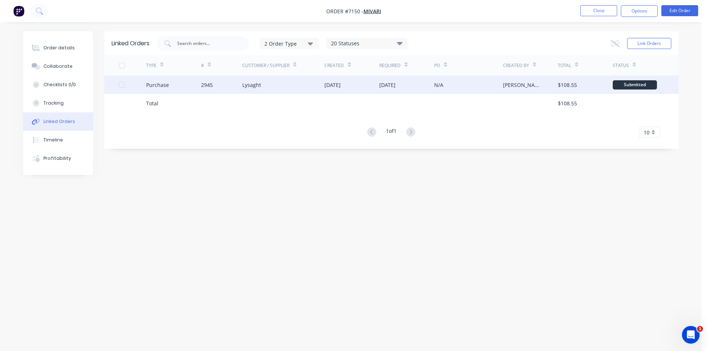
click at [372, 88] on div "[DATE]" at bounding box center [351, 84] width 55 height 18
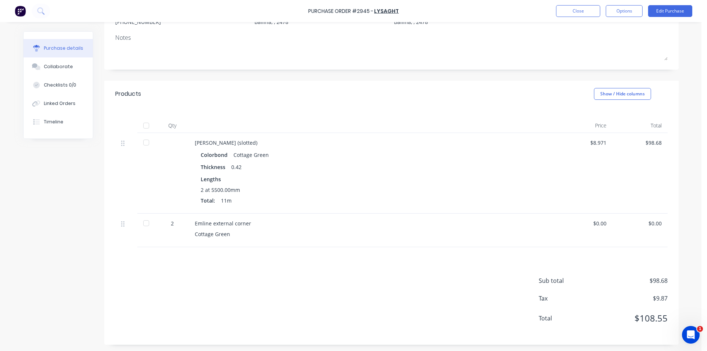
scroll to position [92, 0]
click at [52, 68] on div "Collaborate" at bounding box center [58, 66] width 29 height 7
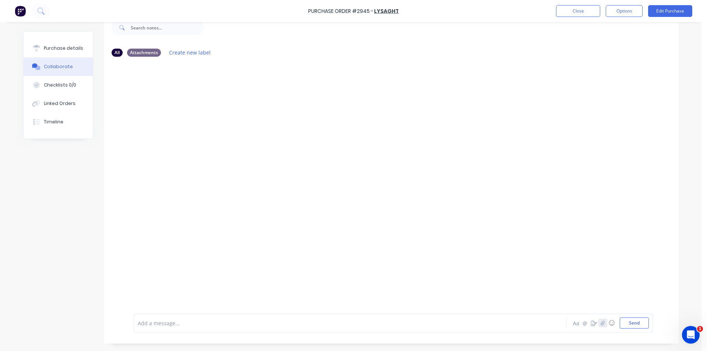
click at [600, 325] on icon "button" at bounding box center [602, 323] width 4 height 5
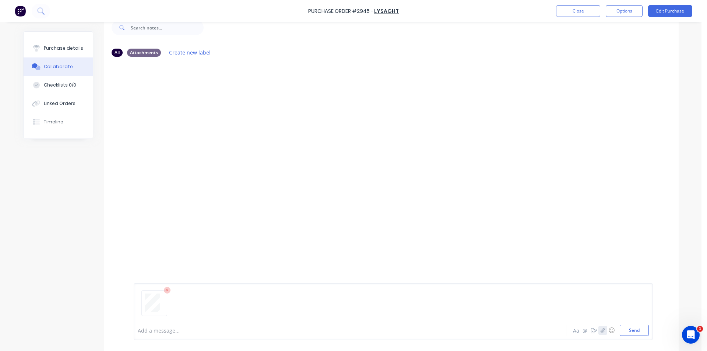
click at [628, 321] on div at bounding box center [393, 306] width 511 height 38
drag, startPoint x: 642, startPoint y: 339, endPoint x: 639, endPoint y: 332, distance: 7.3
click at [641, 339] on div "Add a message... Aa @ ☺ Send" at bounding box center [393, 311] width 519 height 57
click at [639, 332] on button "Send" at bounding box center [634, 330] width 29 height 11
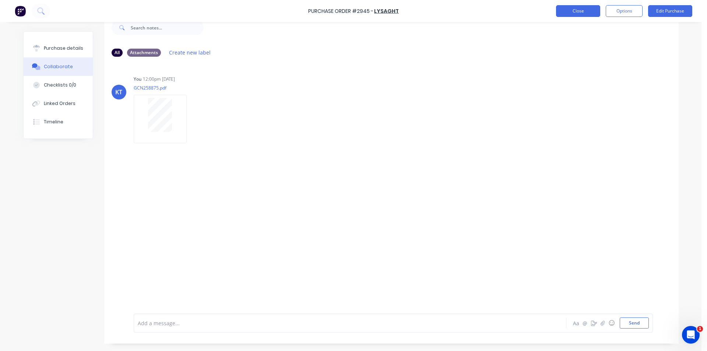
click at [596, 11] on button "Close" at bounding box center [578, 11] width 44 height 12
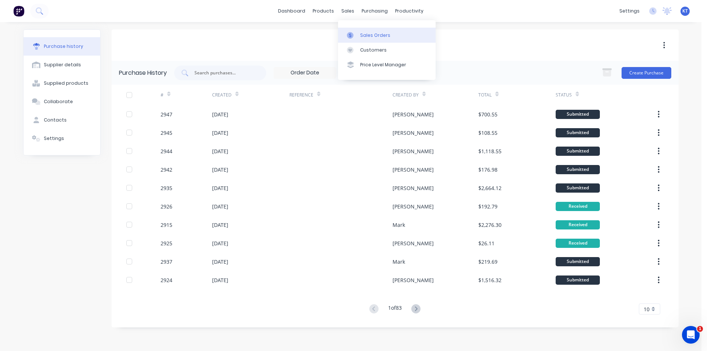
click at [360, 33] on div "Sales Orders" at bounding box center [375, 35] width 30 height 7
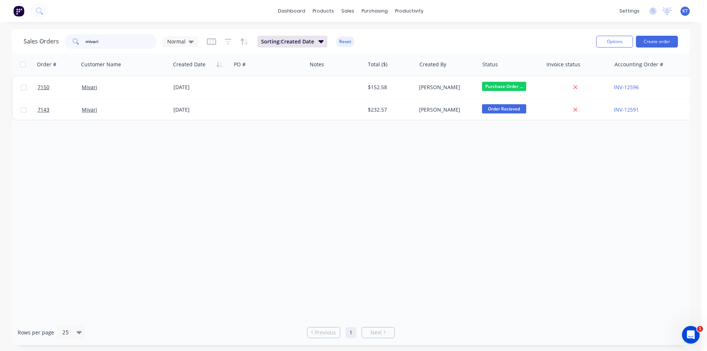
drag, startPoint x: 139, startPoint y: 45, endPoint x: 28, endPoint y: 50, distance: 111.3
click at [28, 50] on div "Sales Orders mivari Normal Sorting: Created Date Reset" at bounding box center [307, 41] width 567 height 18
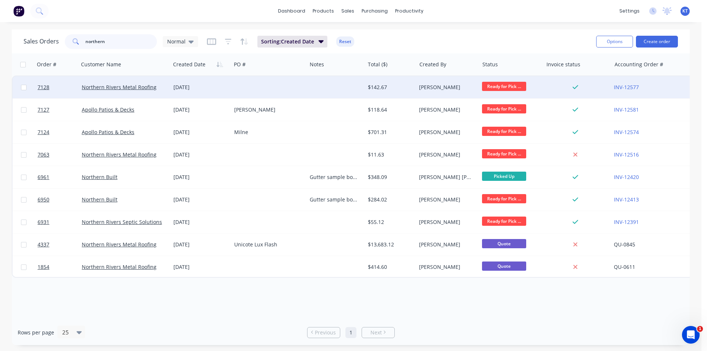
type input "northern"
click at [129, 83] on div "Northern Rivers Metal Roofing" at bounding box center [125, 87] width 92 height 22
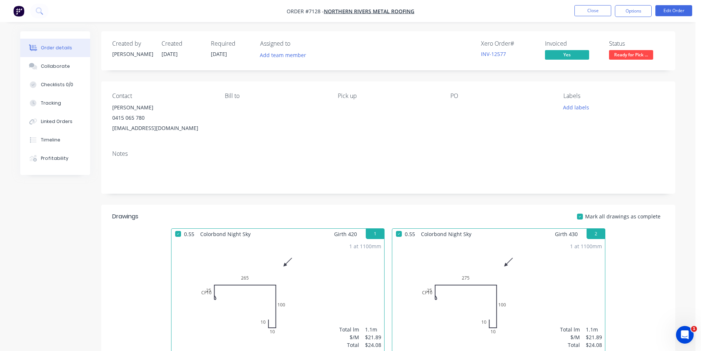
click at [633, 60] on button "Ready for Pick ..." at bounding box center [631, 55] width 44 height 11
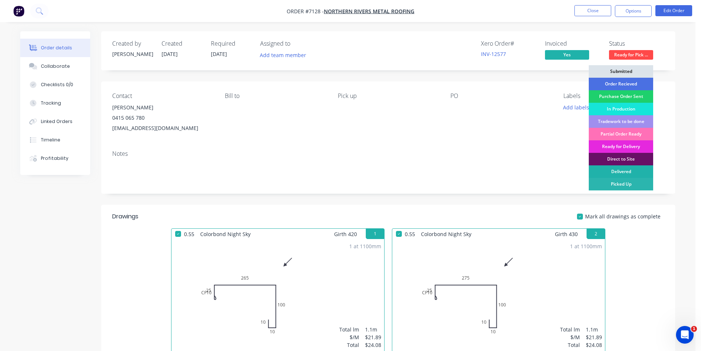
click at [635, 176] on div "Delivered" at bounding box center [621, 171] width 64 height 13
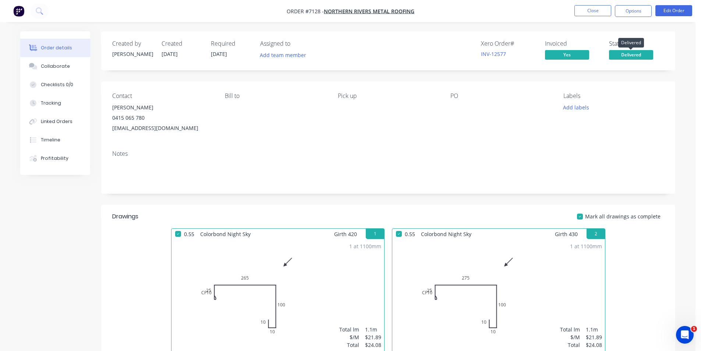
click at [618, 54] on span "Delivered" at bounding box center [631, 54] width 44 height 9
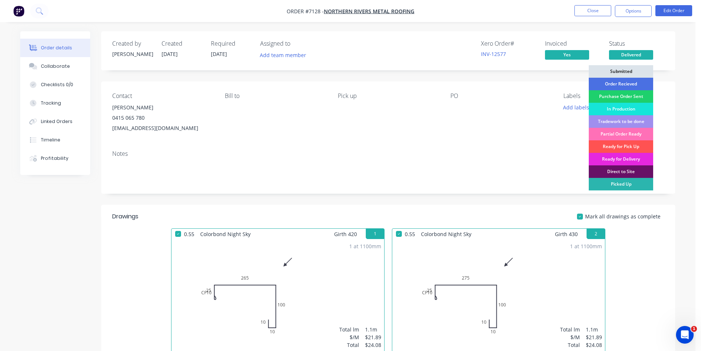
click at [617, 187] on div "Picked Up" at bounding box center [621, 184] width 64 height 13
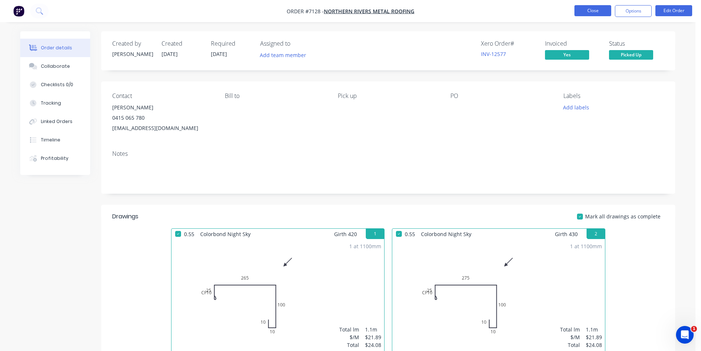
click at [597, 10] on button "Close" at bounding box center [593, 10] width 37 height 11
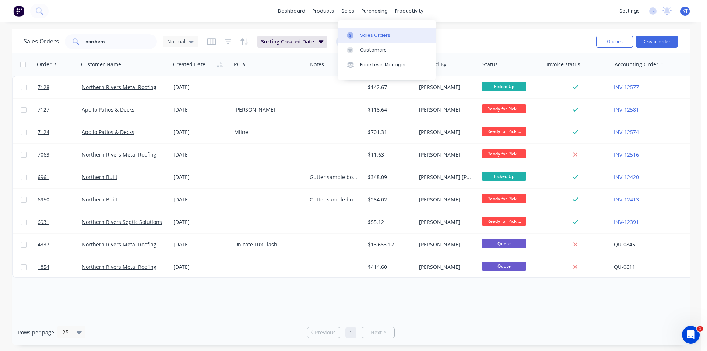
click at [383, 31] on link "Sales Orders" at bounding box center [387, 35] width 98 height 15
click at [390, 30] on link "Purchase Orders" at bounding box center [406, 35] width 98 height 15
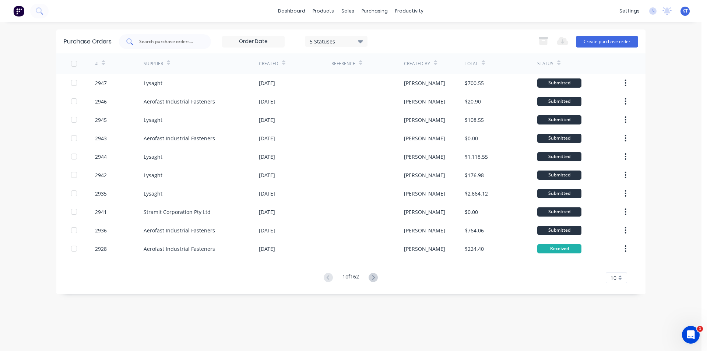
click at [190, 49] on div at bounding box center [165, 41] width 92 height 15
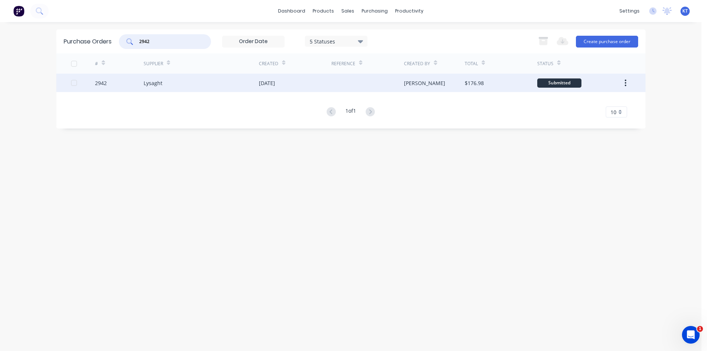
type input "2942"
click at [366, 89] on div at bounding box center [367, 83] width 73 height 18
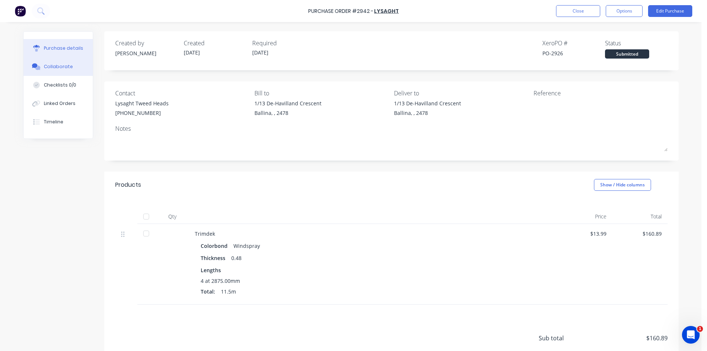
click at [37, 61] on button "Collaborate" at bounding box center [58, 66] width 69 height 18
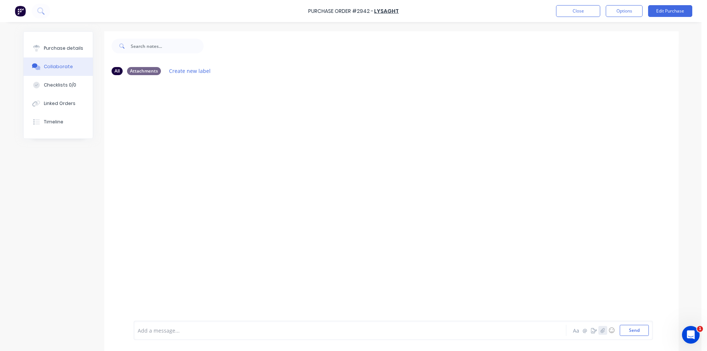
click at [600, 332] on icon "button" at bounding box center [602, 330] width 4 height 5
click at [631, 327] on button "Send" at bounding box center [634, 330] width 29 height 11
click at [593, 13] on button "Close" at bounding box center [578, 11] width 44 height 12
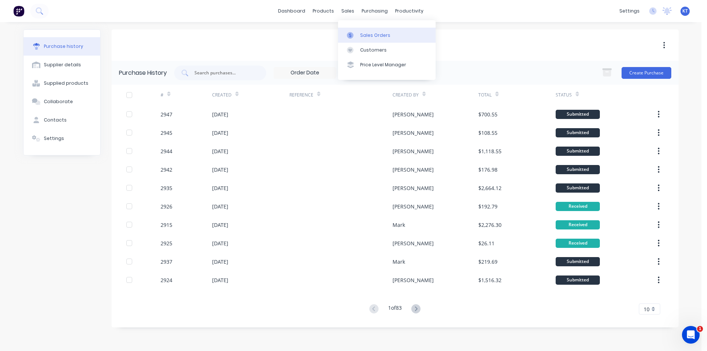
click at [375, 40] on link "Sales Orders" at bounding box center [387, 35] width 98 height 15
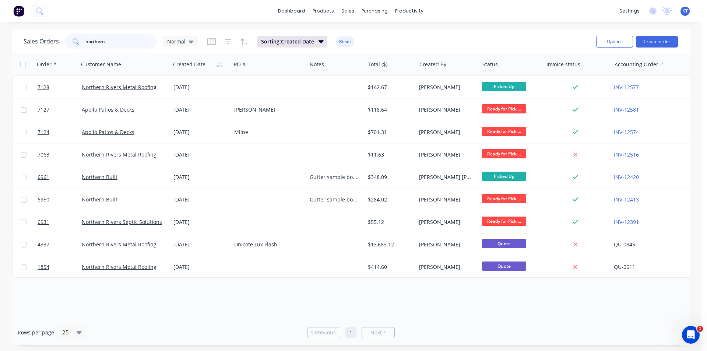
drag, startPoint x: 129, startPoint y: 39, endPoint x: 39, endPoint y: 35, distance: 90.7
click at [39, 35] on div "Sales Orders northern Normal" at bounding box center [111, 41] width 174 height 15
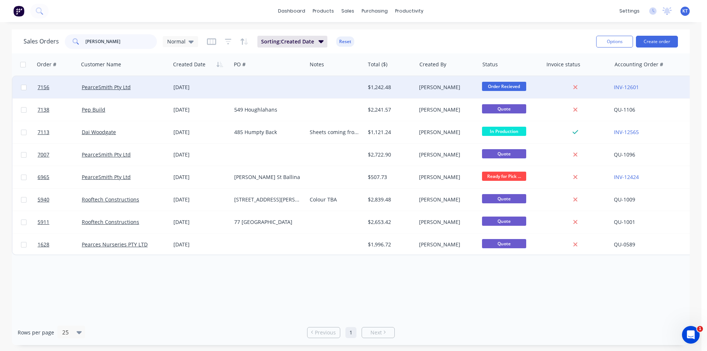
type input "[PERSON_NAME]"
click at [311, 88] on div at bounding box center [336, 87] width 58 height 22
click at [149, 83] on div "PearceSmith Pty Ltd" at bounding box center [125, 87] width 92 height 22
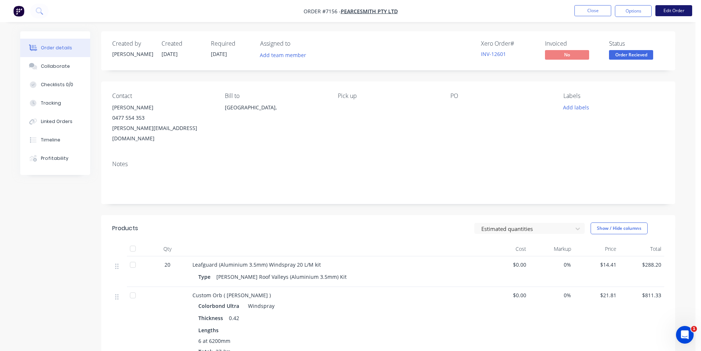
click at [671, 6] on button "Edit Order" at bounding box center [674, 10] width 37 height 11
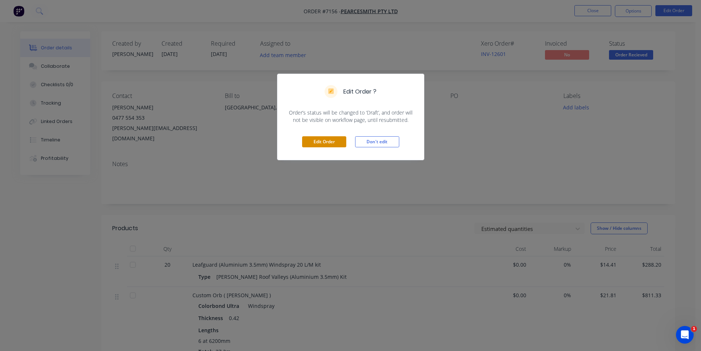
click at [340, 141] on button "Edit Order" at bounding box center [324, 141] width 44 height 11
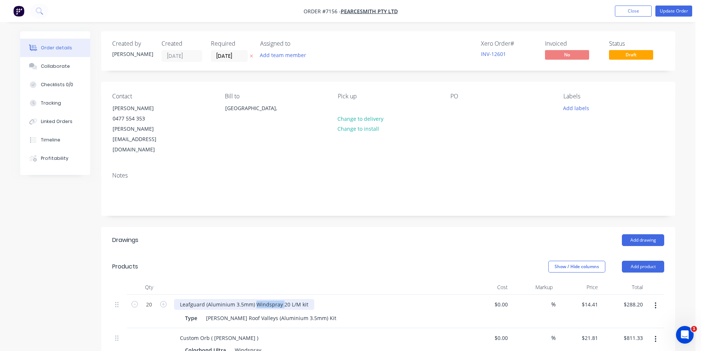
drag, startPoint x: 281, startPoint y: 282, endPoint x: 256, endPoint y: 282, distance: 25.0
click at [256, 299] on div "Leafguard (Aluminium 3.5mm) Windspray 20 L/M kit" at bounding box center [244, 304] width 140 height 11
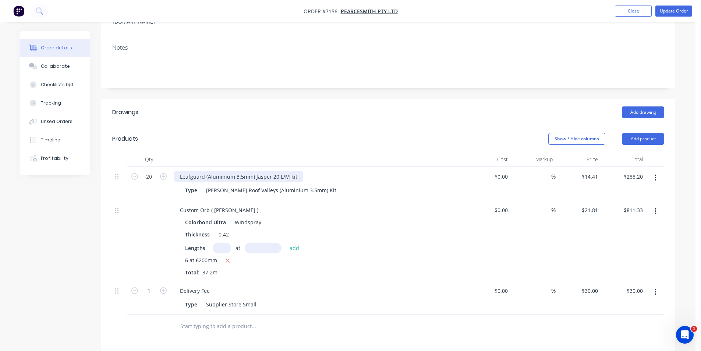
scroll to position [147, 0]
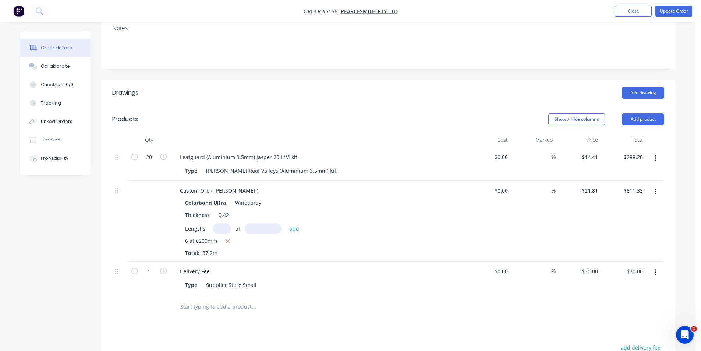
drag, startPoint x: 666, startPoint y: 19, endPoint x: 668, endPoint y: 8, distance: 11.3
click at [666, 17] on nav "Order #7156 - PearceSmith Pty Ltd Add product Close Update Order" at bounding box center [350, 11] width 701 height 22
click at [675, 8] on button "Update Order" at bounding box center [674, 11] width 37 height 11
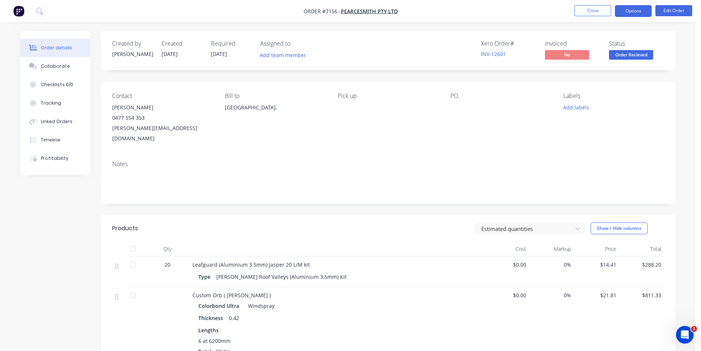
click at [636, 7] on button "Options" at bounding box center [633, 11] width 37 height 12
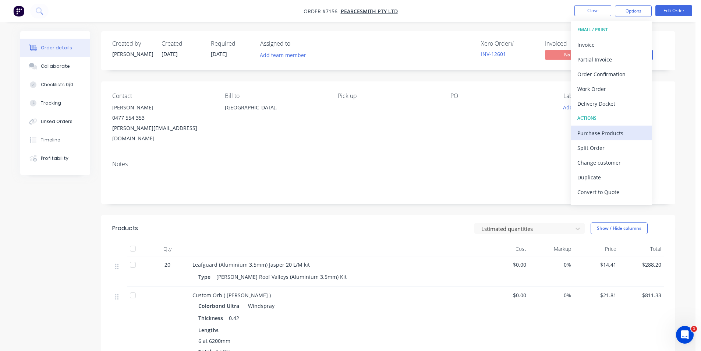
click at [618, 128] on div "Purchase Products" at bounding box center [612, 133] width 68 height 11
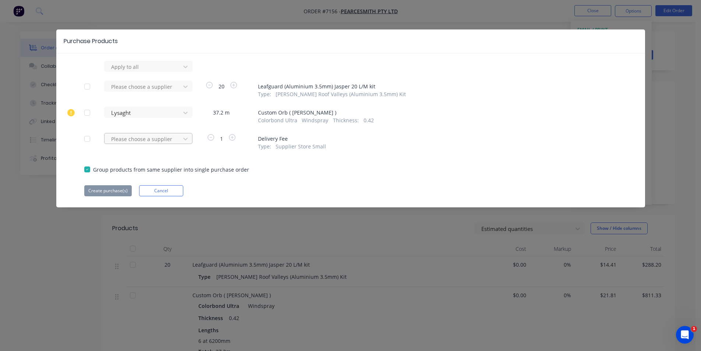
click at [175, 141] on div at bounding box center [143, 138] width 66 height 9
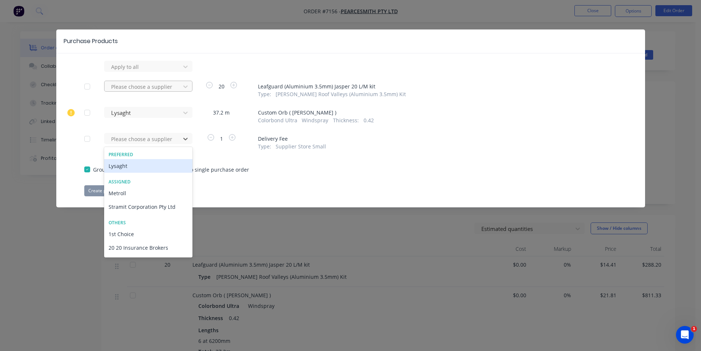
click at [169, 81] on div "Please choose a supplier" at bounding box center [148, 86] width 88 height 11
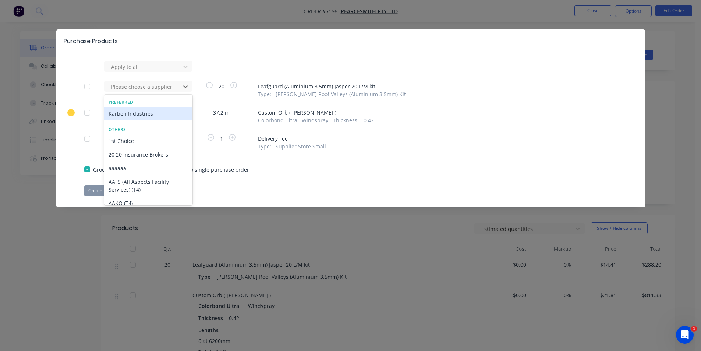
click at [144, 114] on div "Karben Industries" at bounding box center [148, 114] width 88 height 14
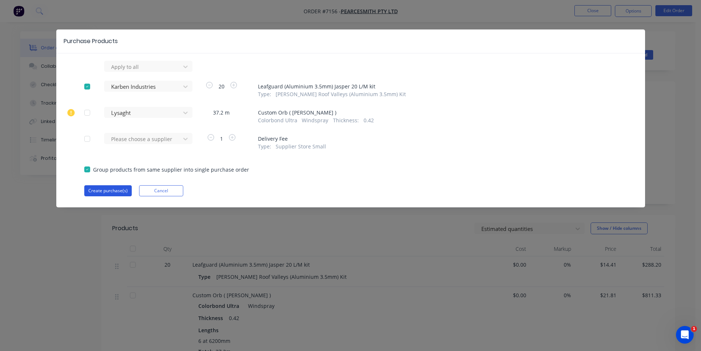
click at [91, 196] on button "Create purchase(s)" at bounding box center [107, 190] width 47 height 11
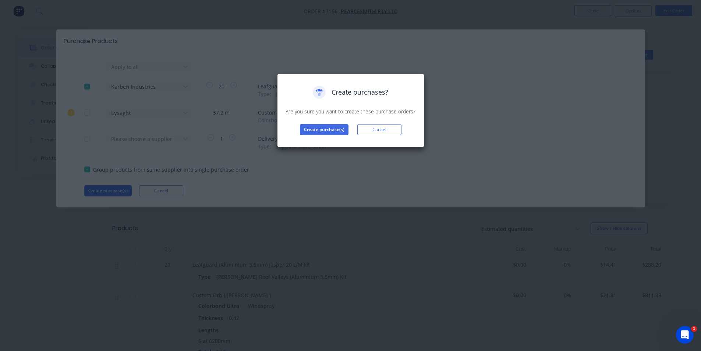
click at [99, 192] on div "Create purchases? Are you sure you want to create these purchase orders? Create…" at bounding box center [350, 175] width 701 height 351
click at [333, 127] on button "Create purchase(s)" at bounding box center [324, 129] width 49 height 11
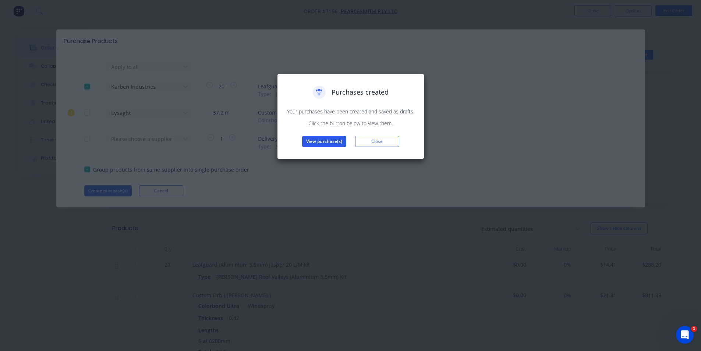
click at [339, 141] on button "View purchase(s)" at bounding box center [324, 141] width 44 height 11
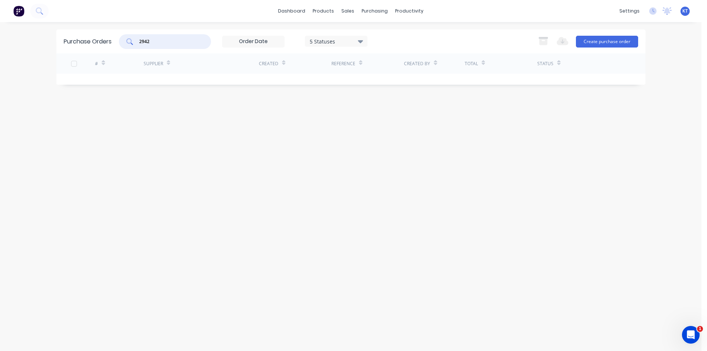
drag, startPoint x: 174, startPoint y: 45, endPoint x: 6, endPoint y: 35, distance: 168.1
click at [6, 39] on div "dashboard products sales purchasing productivity dashboard products Product Cat…" at bounding box center [350, 175] width 701 height 351
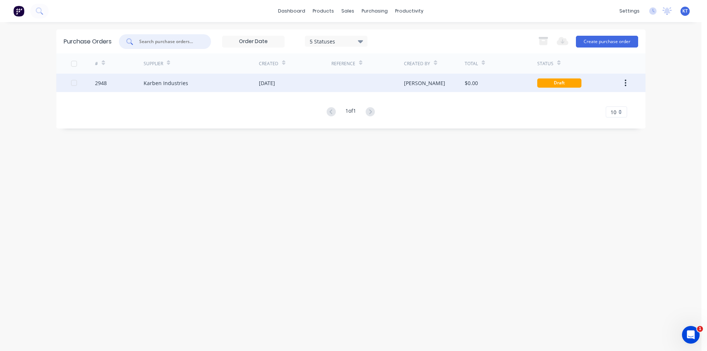
click at [167, 81] on div "Karben Industries" at bounding box center [166, 83] width 45 height 8
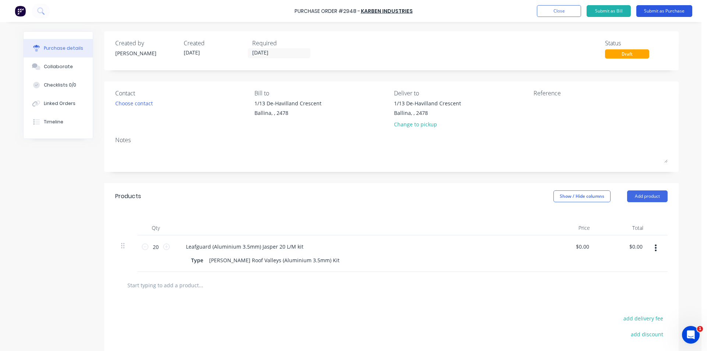
click at [653, 14] on button "Submit as Purchase" at bounding box center [664, 11] width 56 height 12
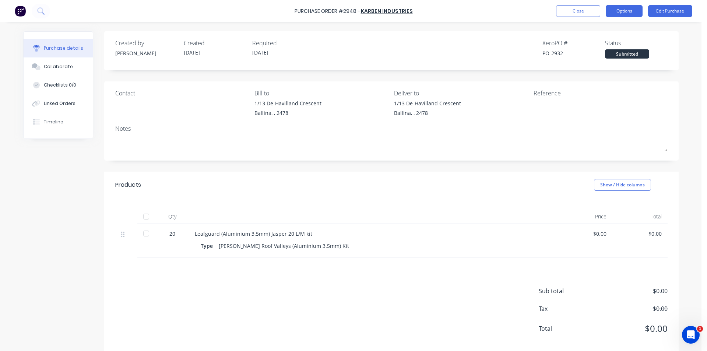
click at [636, 8] on button "Options" at bounding box center [624, 11] width 37 height 12
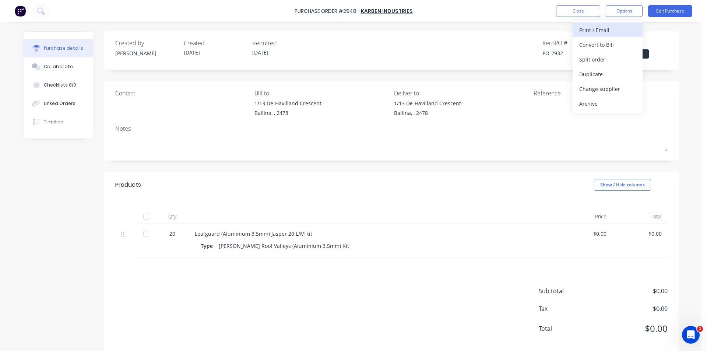
click at [615, 33] on div "Print / Email" at bounding box center [607, 30] width 57 height 11
click at [589, 62] on div "Without pricing" at bounding box center [607, 59] width 57 height 11
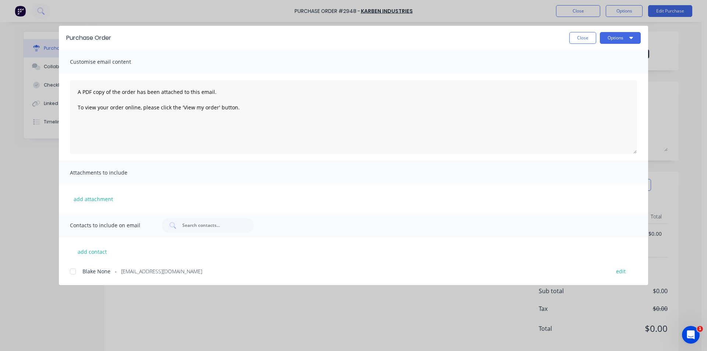
click at [75, 269] on div at bounding box center [73, 271] width 15 height 15
click at [628, 36] on button "Options" at bounding box center [620, 38] width 41 height 12
click at [623, 90] on div "Email" at bounding box center [605, 86] width 57 height 11
click at [583, 43] on button "Close" at bounding box center [582, 38] width 27 height 12
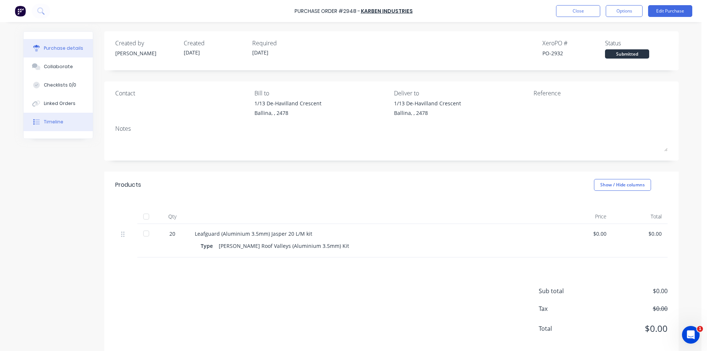
click at [39, 121] on div at bounding box center [36, 122] width 11 height 7
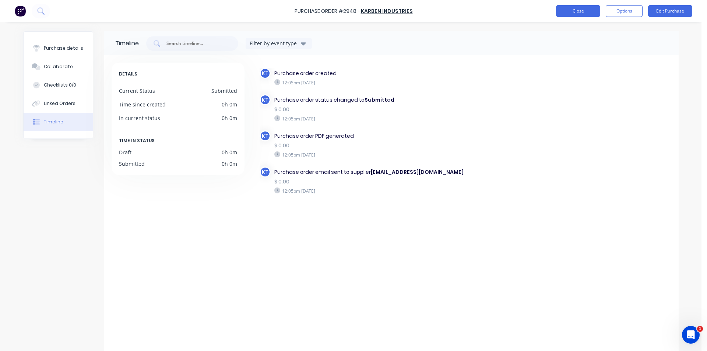
click at [566, 14] on button "Close" at bounding box center [578, 11] width 44 height 12
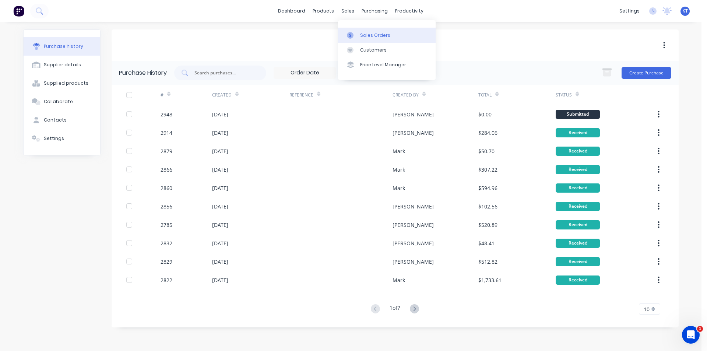
click at [359, 36] on link "Sales Orders" at bounding box center [387, 35] width 98 height 15
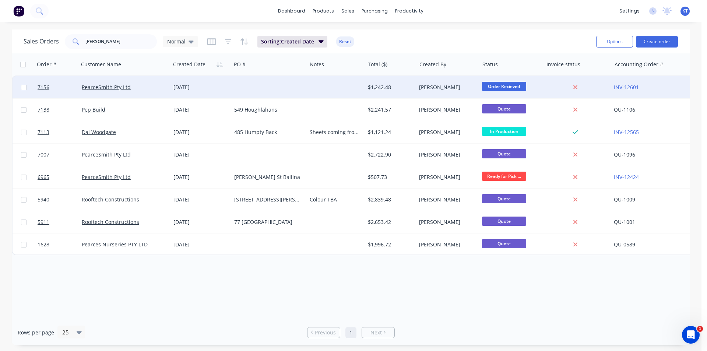
click at [524, 88] on span "Order Recieved" at bounding box center [504, 86] width 44 height 9
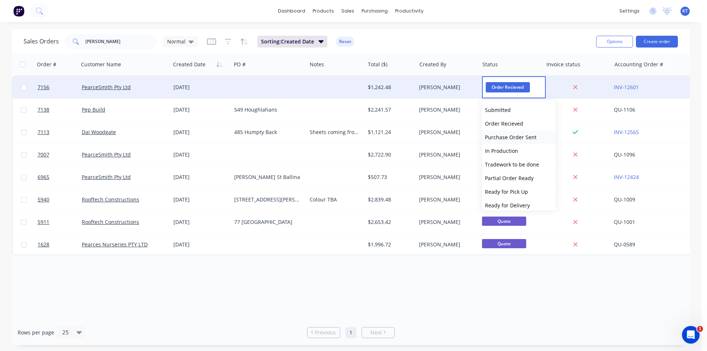
click at [530, 140] on span "Purchase Order Sent" at bounding box center [511, 137] width 52 height 7
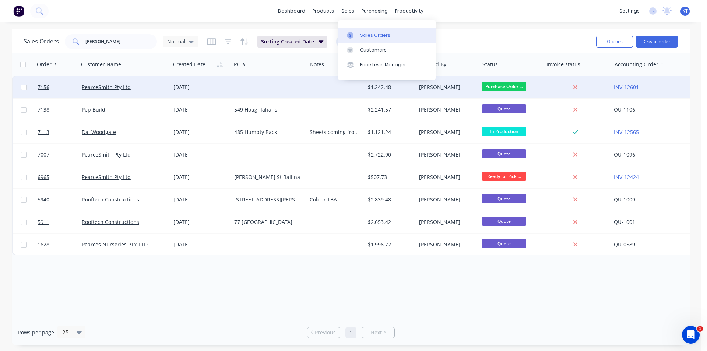
click at [358, 33] on link "Sales Orders" at bounding box center [387, 35] width 98 height 15
drag, startPoint x: 145, startPoint y: 40, endPoint x: 69, endPoint y: 45, distance: 76.7
click at [70, 46] on div "[PERSON_NAME]" at bounding box center [111, 41] width 92 height 15
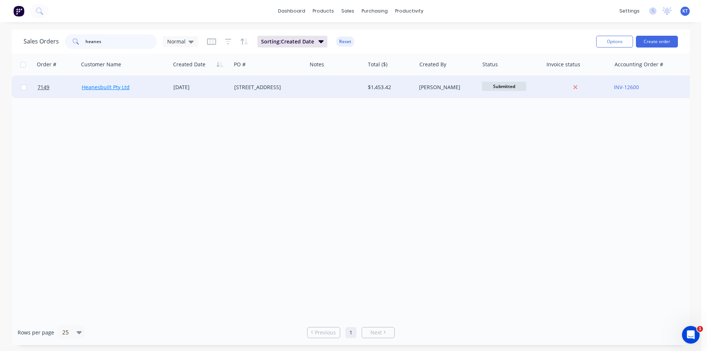
type input "heanes"
click at [115, 90] on link "Heanesbuilt Pty Ltd" at bounding box center [106, 87] width 48 height 7
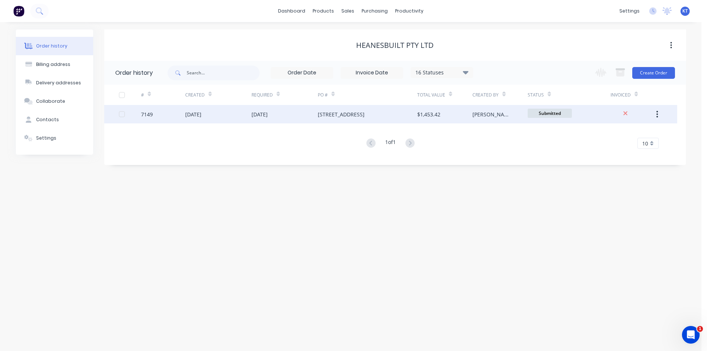
click at [361, 111] on div "[STREET_ADDRESS]" at bounding box center [367, 114] width 99 height 18
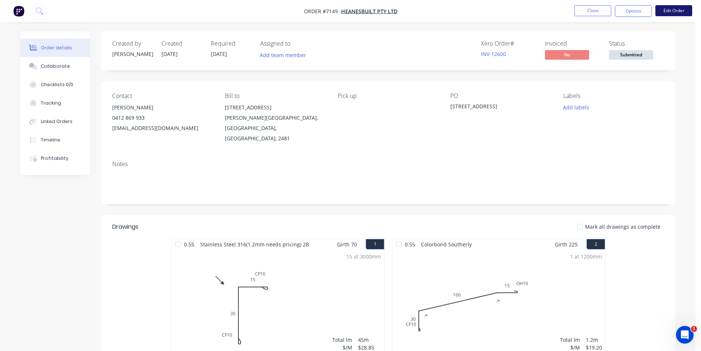
click at [673, 15] on button "Edit Order" at bounding box center [674, 10] width 37 height 11
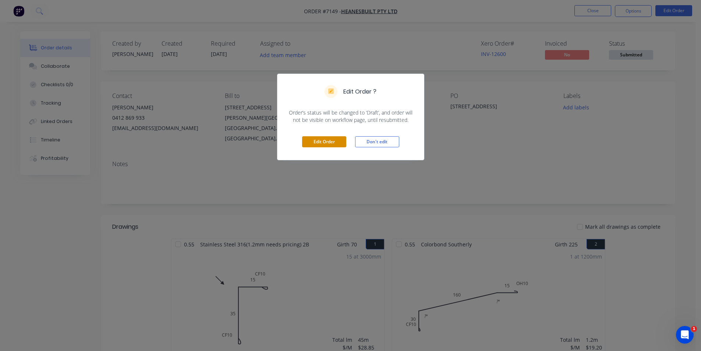
click at [323, 140] on button "Edit Order" at bounding box center [324, 141] width 44 height 11
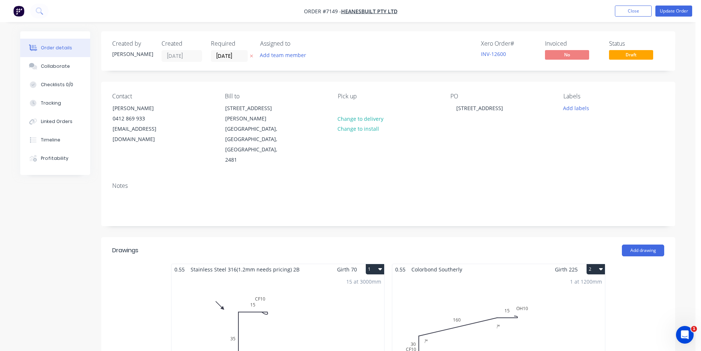
click at [502, 302] on div "1 at 1200mm Total lm $/M Total 1.2m $19.20 $23.04" at bounding box center [498, 331] width 213 height 112
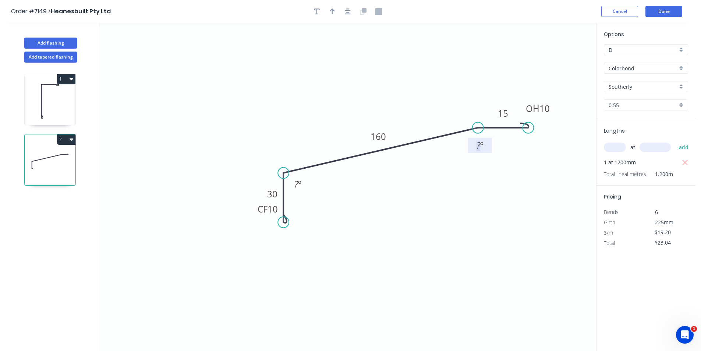
click at [480, 140] on tspan "º" at bounding box center [481, 145] width 3 height 12
click at [292, 179] on rect at bounding box center [298, 183] width 24 height 15
click at [299, 186] on tspan "º" at bounding box center [299, 184] width 3 height 12
click at [349, 13] on icon "button" at bounding box center [348, 11] width 6 height 7
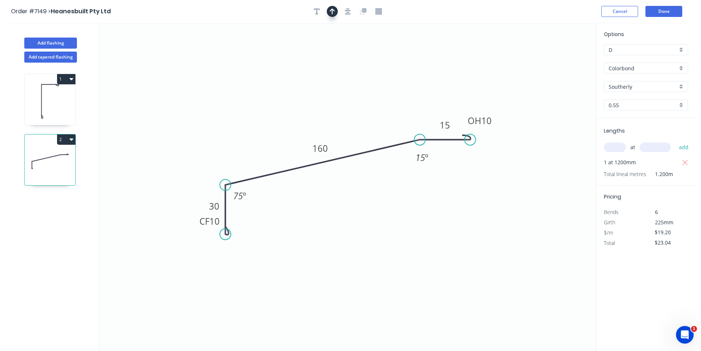
click at [331, 13] on icon "button" at bounding box center [332, 11] width 5 height 7
drag, startPoint x: 561, startPoint y: 57, endPoint x: 332, endPoint y: 110, distance: 235.7
click at [318, 115] on icon at bounding box center [318, 107] width 7 height 24
click at [666, 14] on button "Done" at bounding box center [664, 11] width 37 height 11
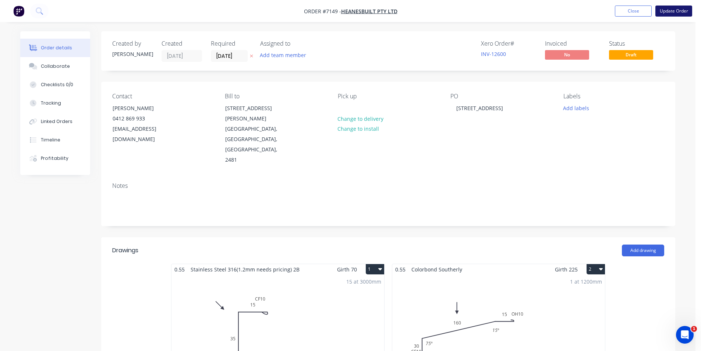
click at [684, 10] on button "Update Order" at bounding box center [674, 11] width 37 height 11
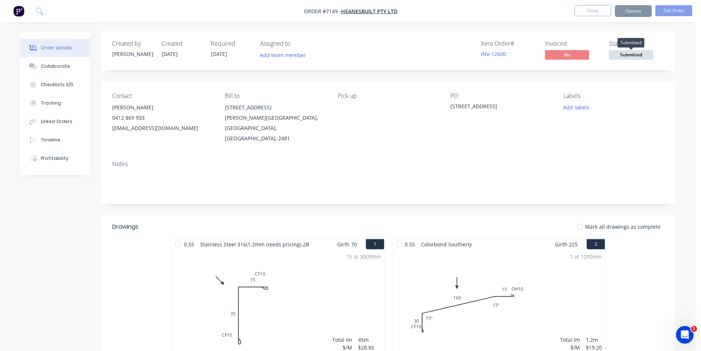
click at [632, 57] on span "Submitted" at bounding box center [631, 54] width 44 height 9
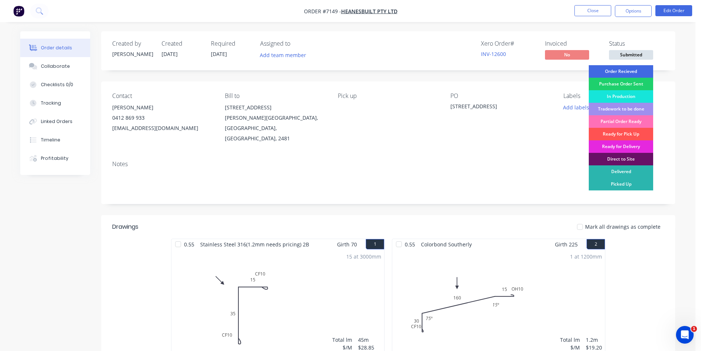
click at [635, 68] on div "Order Recieved" at bounding box center [621, 71] width 64 height 13
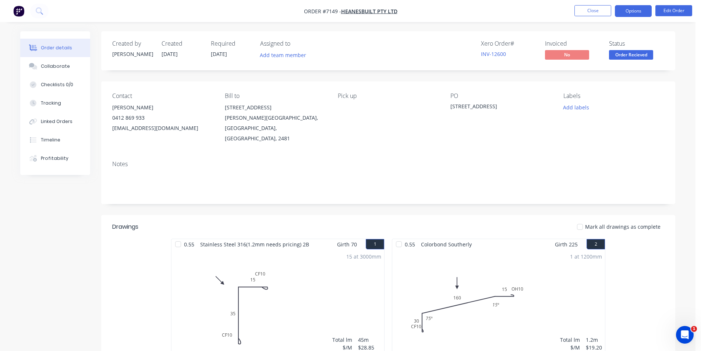
click at [626, 16] on button "Options" at bounding box center [633, 11] width 37 height 12
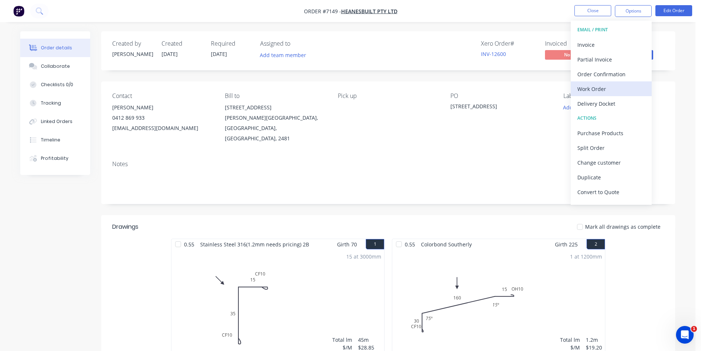
click at [618, 90] on div "Work Order" at bounding box center [612, 89] width 68 height 11
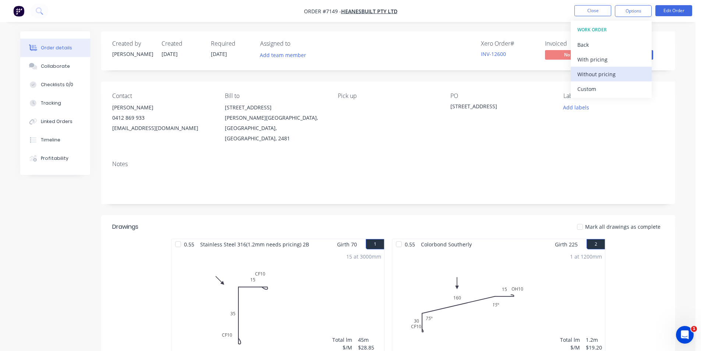
click at [632, 67] on button "Without pricing" at bounding box center [611, 74] width 81 height 15
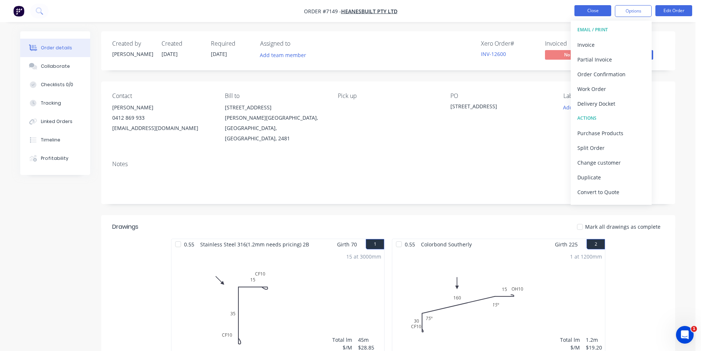
click at [590, 8] on button "Close" at bounding box center [593, 10] width 37 height 11
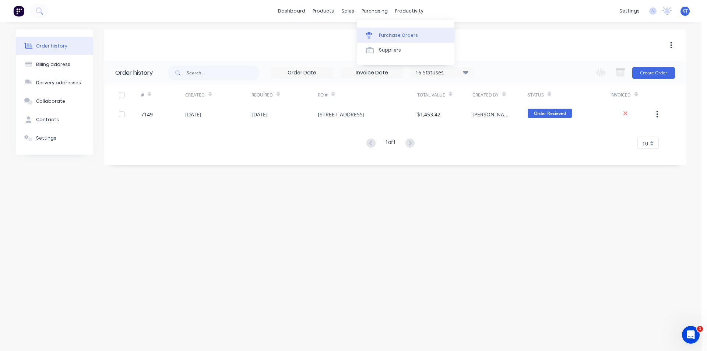
click at [387, 34] on div "Purchase Orders" at bounding box center [398, 35] width 39 height 7
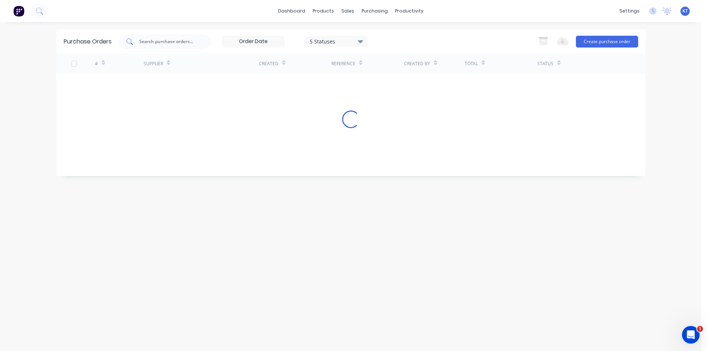
click at [167, 38] on input "text" at bounding box center [168, 41] width 61 height 7
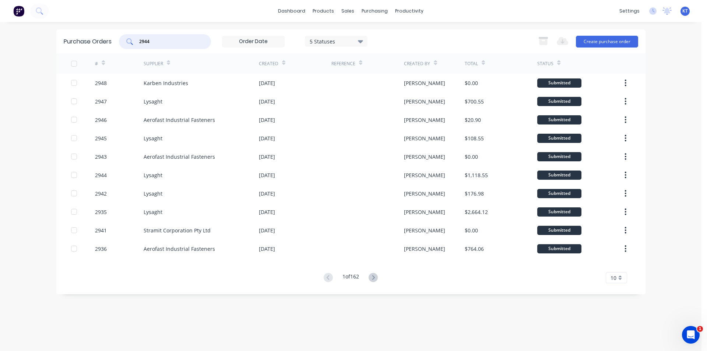
type input "2944"
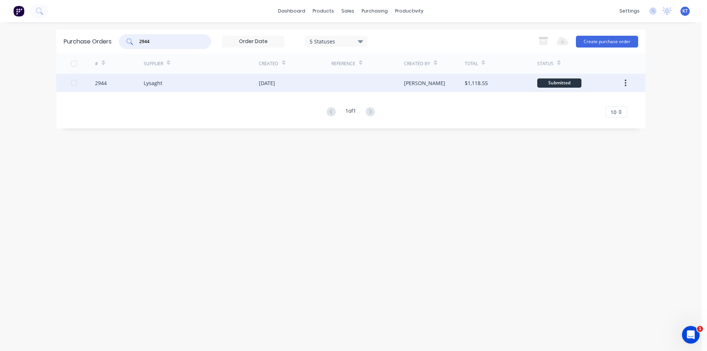
click at [152, 92] on div "Lysaght" at bounding box center [201, 83] width 115 height 18
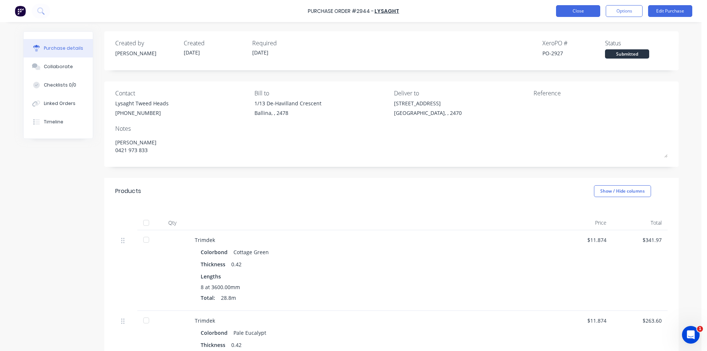
type textarea "x"
click at [592, 15] on button "Close" at bounding box center [578, 11] width 44 height 12
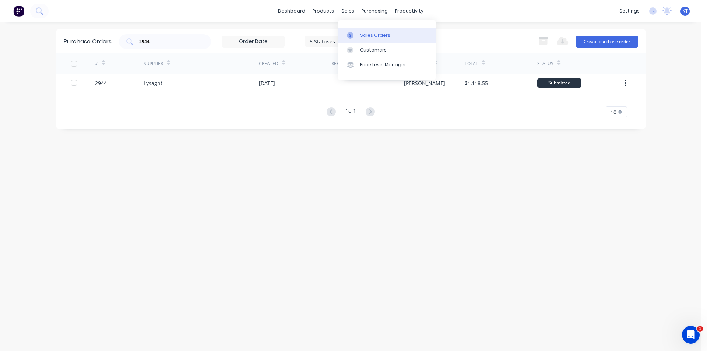
click at [365, 30] on link "Sales Orders" at bounding box center [387, 35] width 98 height 15
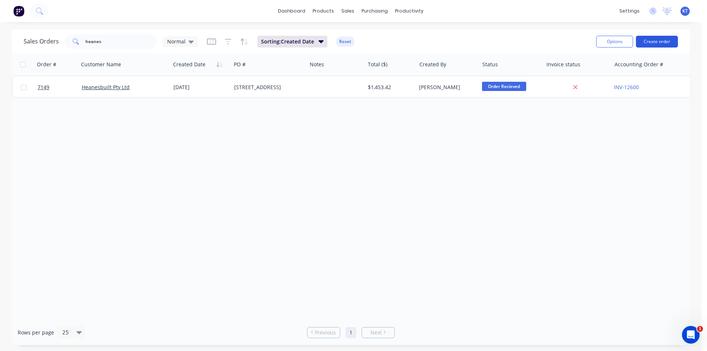
click at [670, 39] on button "Create order" at bounding box center [657, 42] width 42 height 12
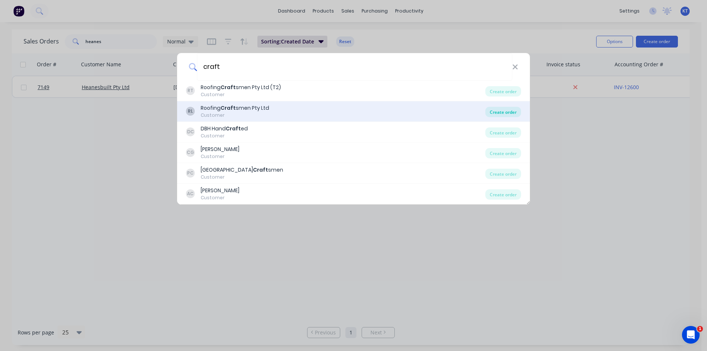
type input "craft"
click at [502, 109] on div "Create order" at bounding box center [503, 112] width 36 height 10
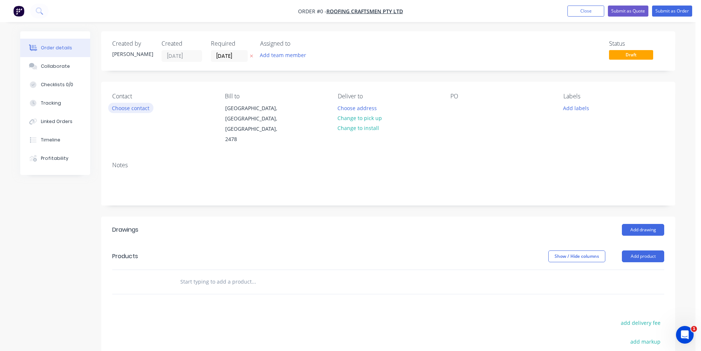
click at [143, 107] on button "Choose contact" at bounding box center [130, 108] width 45 height 10
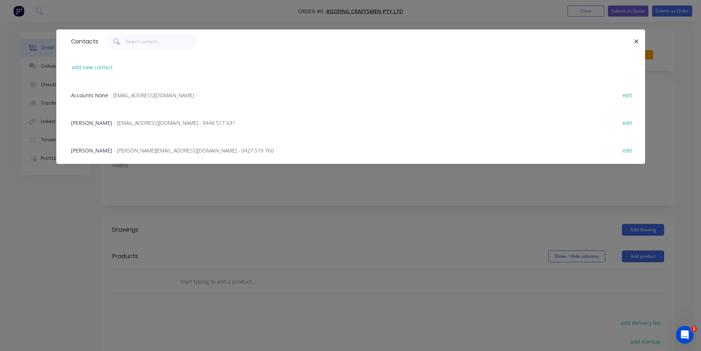
click at [146, 94] on span "- [EMAIL_ADDRESS][DOMAIN_NAME] -" at bounding box center [154, 95] width 88 height 7
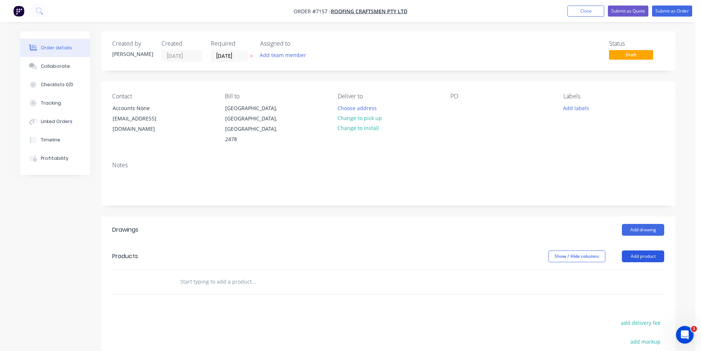
click at [655, 250] on button "Add product" at bounding box center [643, 256] width 42 height 12
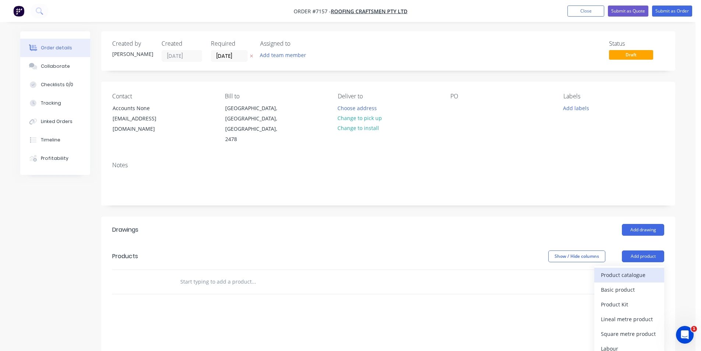
click at [652, 269] on div "Product catalogue" at bounding box center [629, 274] width 57 height 11
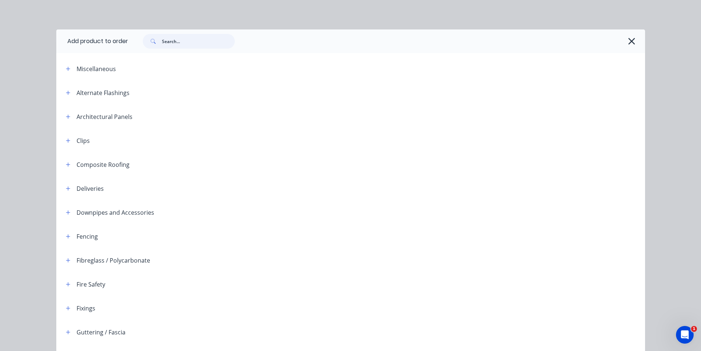
click at [178, 37] on input "text" at bounding box center [198, 41] width 73 height 15
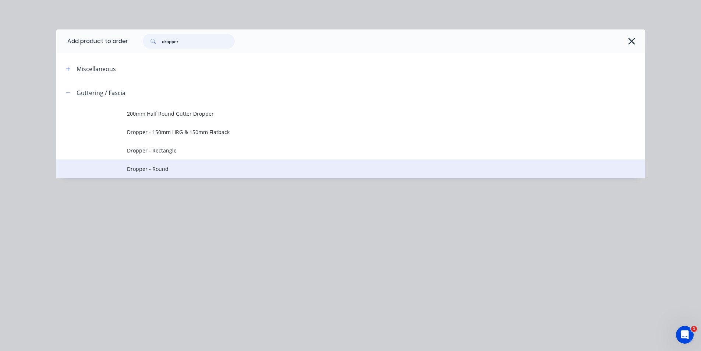
type input "dropper"
click at [167, 165] on span "Dropper - Round" at bounding box center [334, 169] width 414 height 8
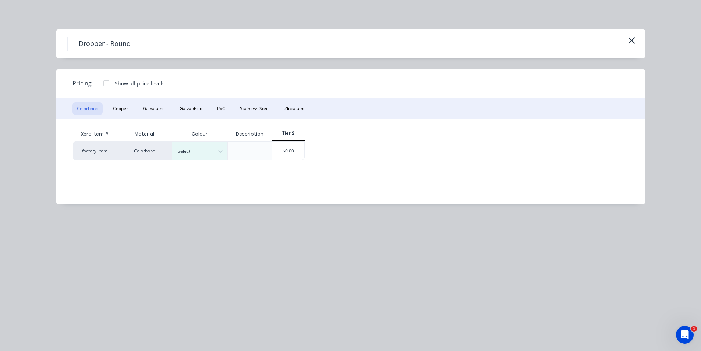
click at [234, 150] on div at bounding box center [249, 150] width 45 height 19
click at [221, 151] on icon at bounding box center [220, 151] width 4 height 3
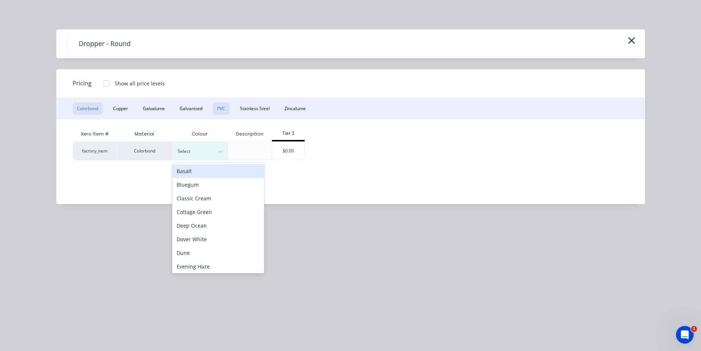
click at [219, 107] on button "PVC" at bounding box center [221, 108] width 17 height 13
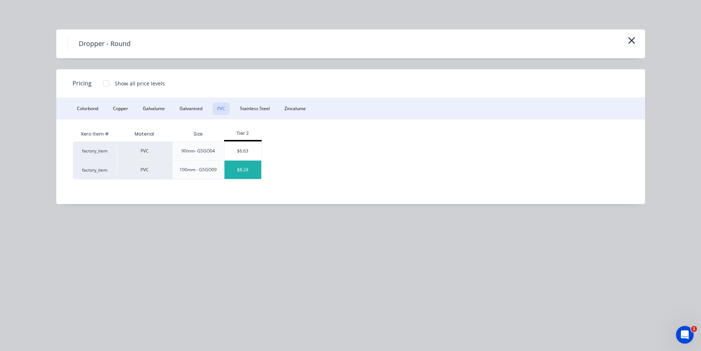
click at [258, 163] on div "$8.24" at bounding box center [243, 169] width 37 height 18
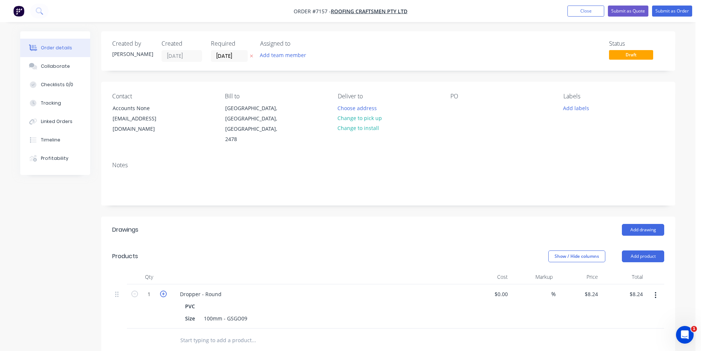
click at [165, 290] on icon "button" at bounding box center [163, 293] width 7 height 7
type input "2"
type input "$16.48"
click at [165, 290] on icon "button" at bounding box center [163, 293] width 7 height 7
type input "3"
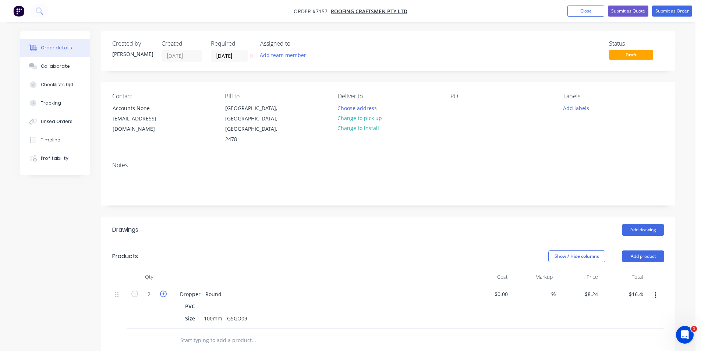
type input "$24.72"
click at [631, 250] on button "Add product" at bounding box center [643, 256] width 42 height 12
click at [623, 269] on div "Product catalogue" at bounding box center [629, 274] width 57 height 11
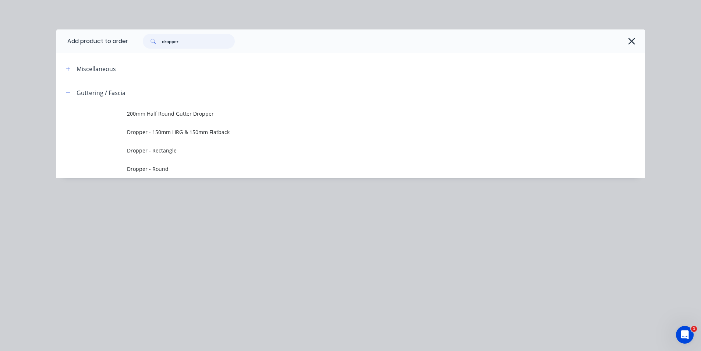
drag, startPoint x: 152, startPoint y: 42, endPoint x: 104, endPoint y: 37, distance: 48.8
click at [104, 37] on header "Add product to order dropper" at bounding box center [350, 41] width 589 height 24
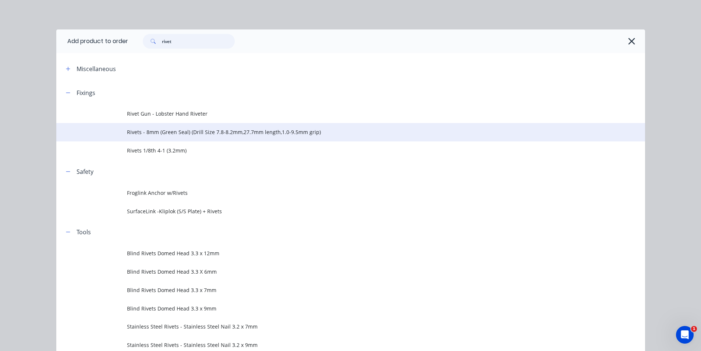
type input "rivet"
click at [157, 139] on td "Rivets - 8mm (Green Seal) (Drill Size 7.8-8.2mm,27.7mm length,1.0-9.5mm grip)" at bounding box center [386, 132] width 518 height 18
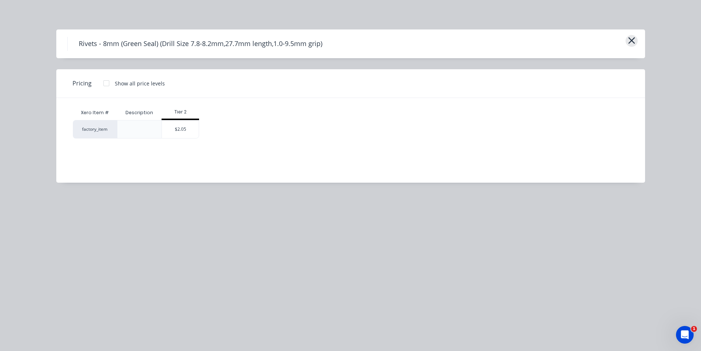
click at [629, 38] on icon "button" at bounding box center [631, 40] width 7 height 7
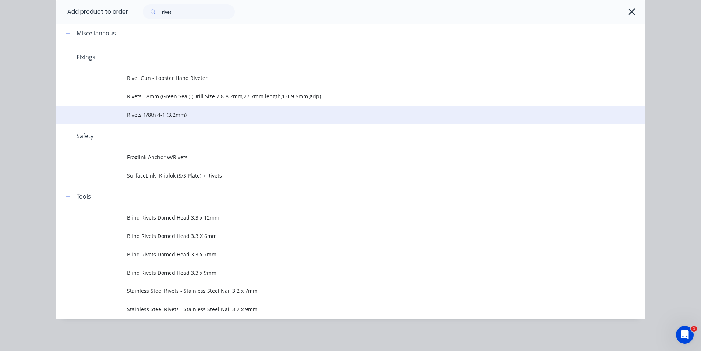
click at [206, 123] on td "Rivets 1/8th 4-1 (3.2mm)" at bounding box center [386, 115] width 518 height 18
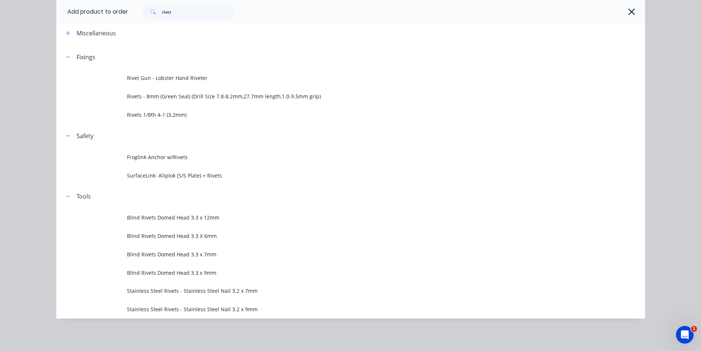
scroll to position [0, 0]
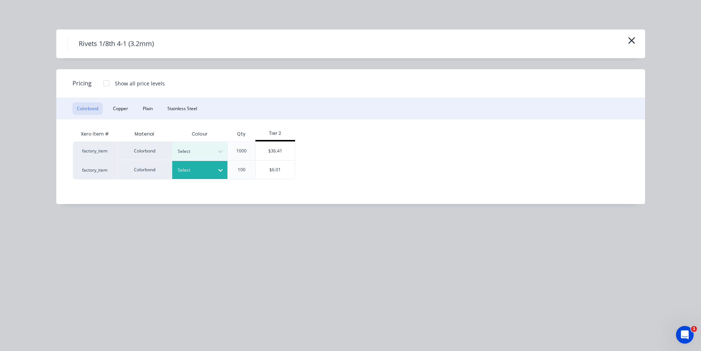
click at [218, 167] on icon at bounding box center [220, 169] width 7 height 7
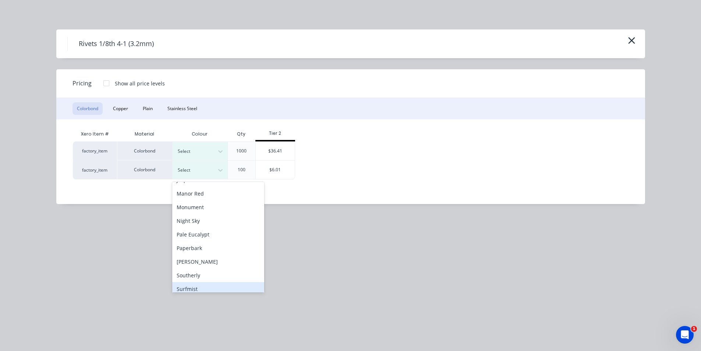
scroll to position [82, 0]
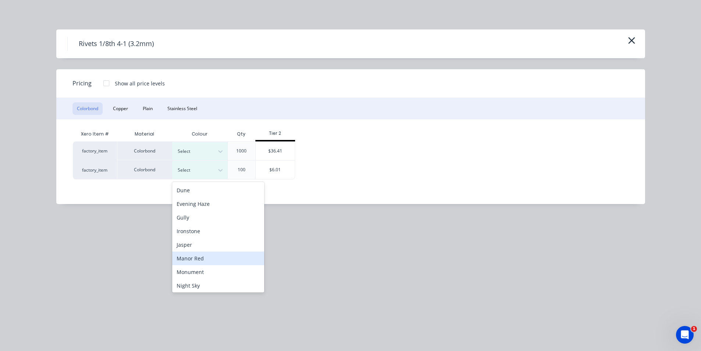
click at [204, 257] on div "Manor Red" at bounding box center [218, 258] width 92 height 14
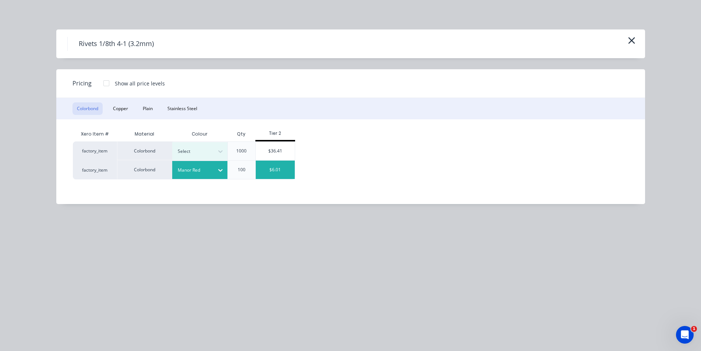
click at [279, 168] on div "$6.01" at bounding box center [275, 169] width 39 height 18
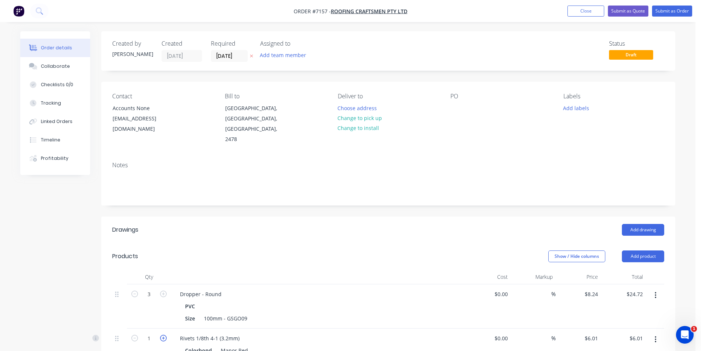
click at [163, 335] on icon "button" at bounding box center [163, 338] width 7 height 7
type input "2"
type input "$12.02"
click at [163, 335] on icon "button" at bounding box center [163, 338] width 7 height 7
type input "3"
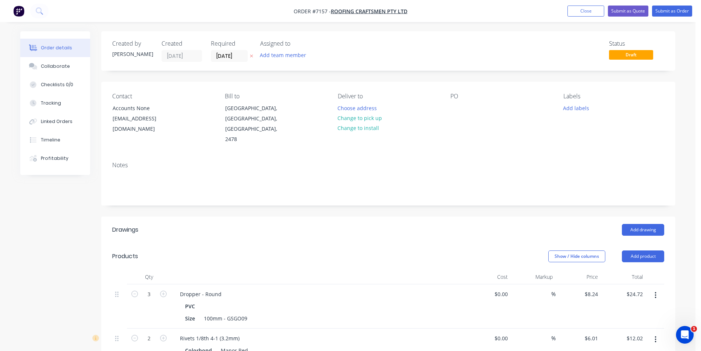
type input "$18.03"
click at [649, 243] on header "Products Show / Hide columns Add product" at bounding box center [388, 256] width 574 height 27
click at [649, 250] on button "Add product" at bounding box center [643, 256] width 42 height 12
click at [631, 269] on div "Product catalogue" at bounding box center [629, 274] width 57 height 11
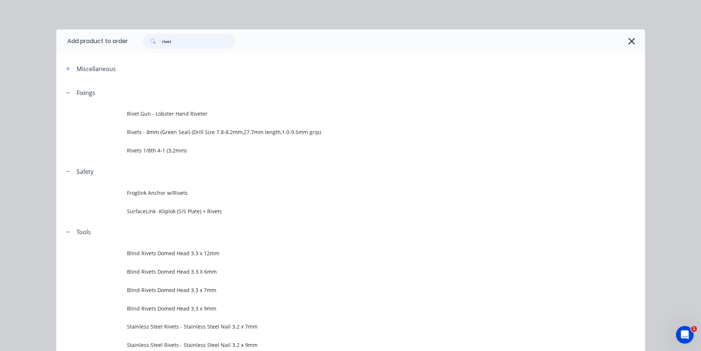
click at [212, 44] on input "rivet" at bounding box center [198, 41] width 73 height 15
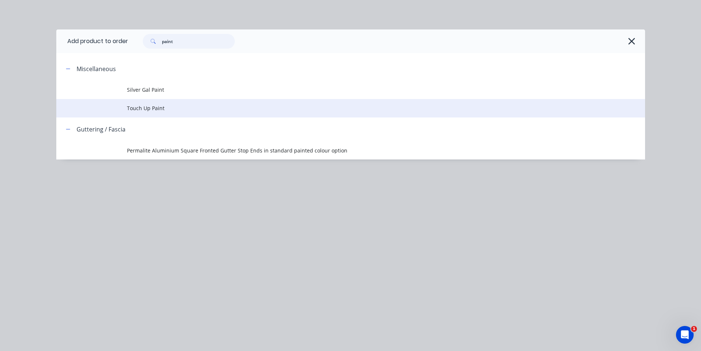
type input "paint"
click at [139, 112] on span "Touch Up Paint" at bounding box center [334, 108] width 414 height 8
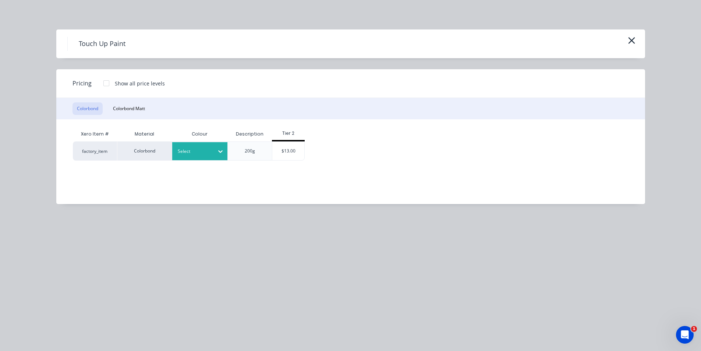
click at [192, 145] on div "Select" at bounding box center [199, 151] width 55 height 18
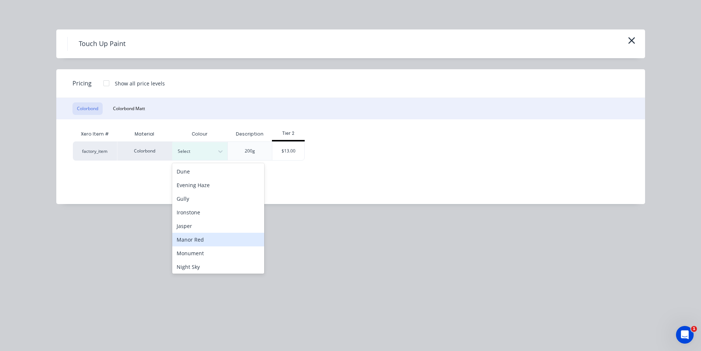
click at [204, 243] on div "Manor Red" at bounding box center [218, 240] width 92 height 14
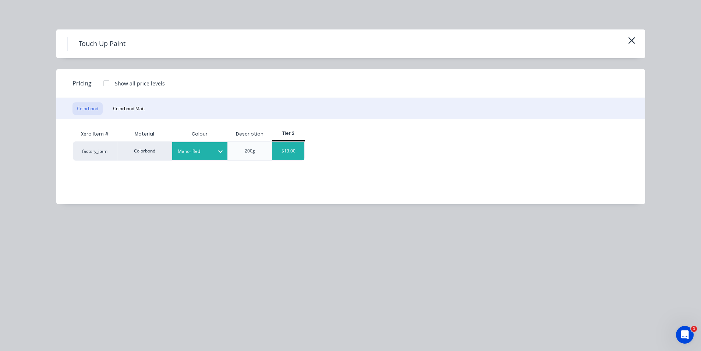
click at [287, 144] on div "$13.00" at bounding box center [288, 151] width 32 height 18
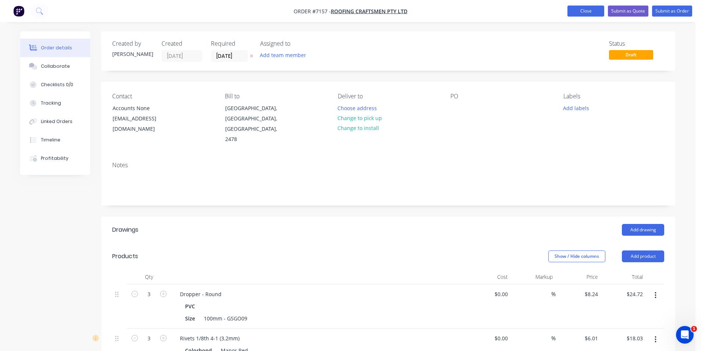
click at [589, 14] on button "Close" at bounding box center [586, 11] width 37 height 11
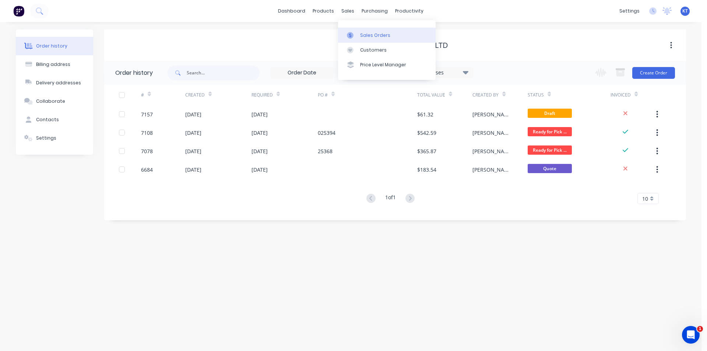
click at [350, 33] on icon at bounding box center [350, 35] width 2 height 4
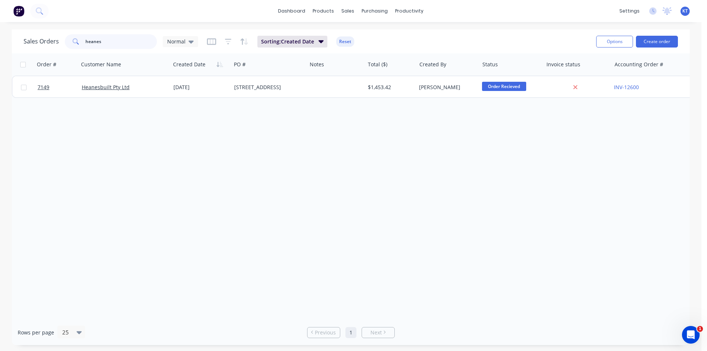
click at [140, 42] on input "heanes" at bounding box center [121, 41] width 72 height 15
click at [367, 12] on div "purchasing" at bounding box center [374, 11] width 33 height 11
click at [383, 38] on div "Purchase Orders" at bounding box center [398, 35] width 39 height 7
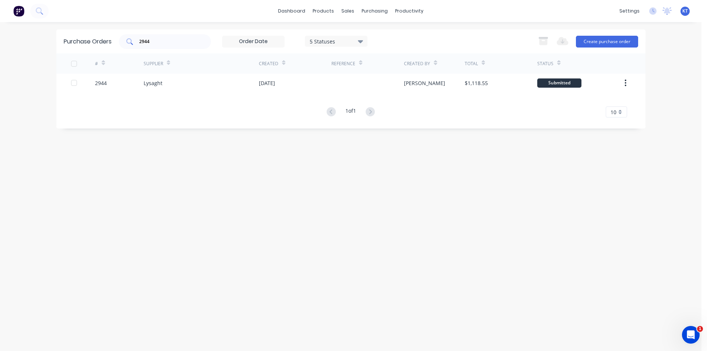
click at [196, 47] on div "2944" at bounding box center [165, 41] width 92 height 15
click at [487, 178] on div "Purchase Orders 2944 5 Statuses 5 Statuses Export to Excel (XLSX) Create purcha…" at bounding box center [350, 186] width 589 height 314
click at [380, 38] on div "Sales Orders" at bounding box center [375, 35] width 30 height 7
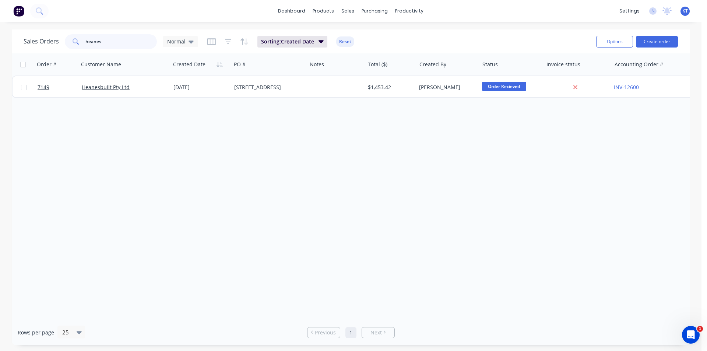
click at [109, 49] on input "heanes" at bounding box center [121, 41] width 72 height 15
click at [109, 48] on input "heanes" at bounding box center [121, 41] width 72 height 15
type input "t"
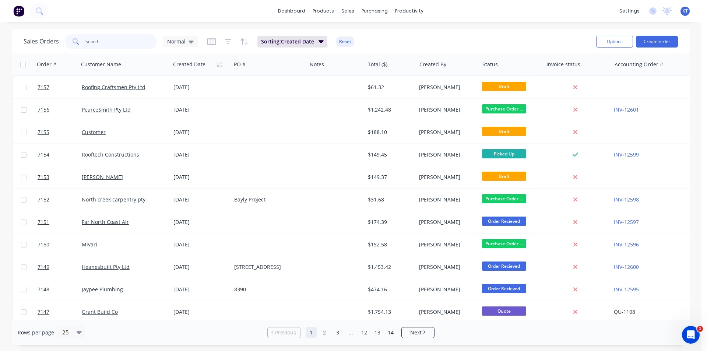
type input "j"
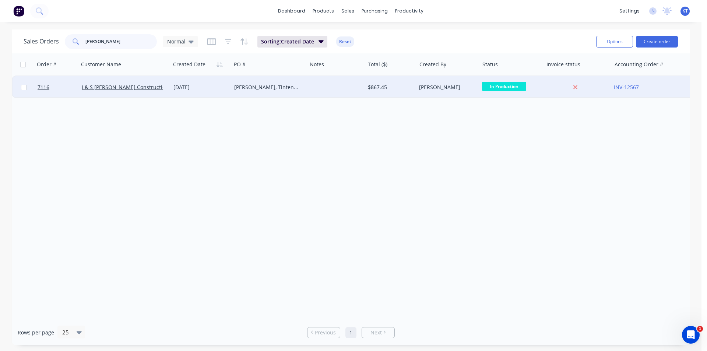
type input "[PERSON_NAME]"
click at [412, 86] on div "$867.45" at bounding box center [391, 87] width 46 height 7
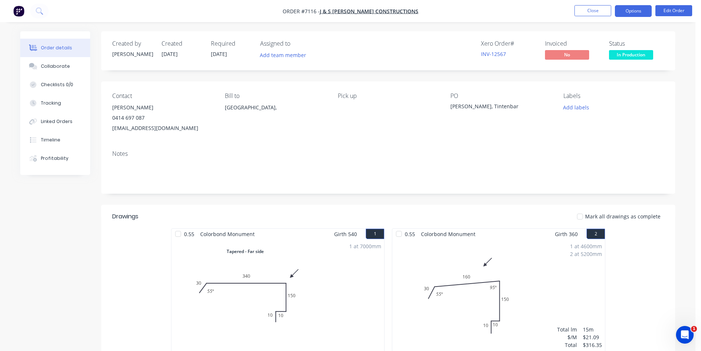
click at [636, 13] on button "Options" at bounding box center [633, 11] width 37 height 12
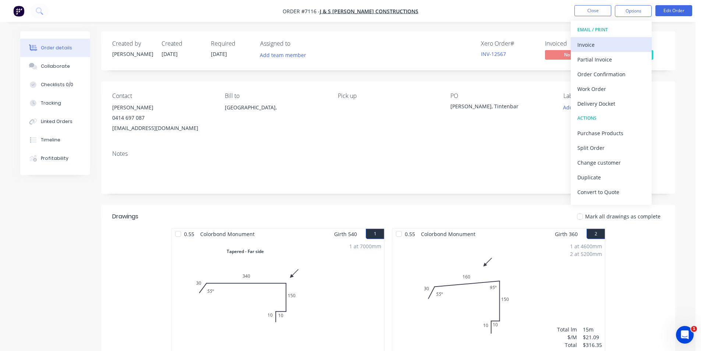
click at [619, 49] on div "Invoice" at bounding box center [612, 44] width 68 height 11
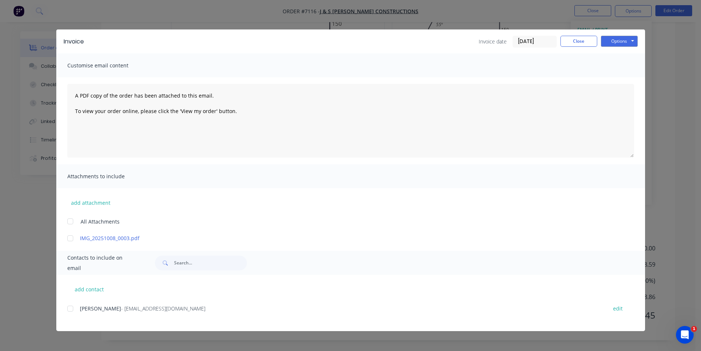
scroll to position [401, 0]
click at [175, 17] on div "Invoice Invoice date [DATE] Close Options Preview Print Email Customise email c…" at bounding box center [350, 175] width 701 height 351
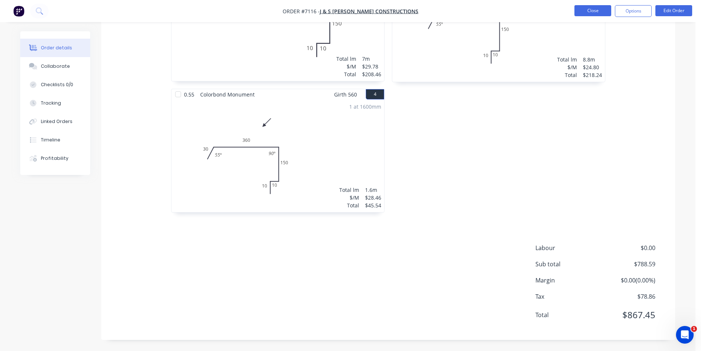
click at [589, 13] on button "Close" at bounding box center [593, 10] width 37 height 11
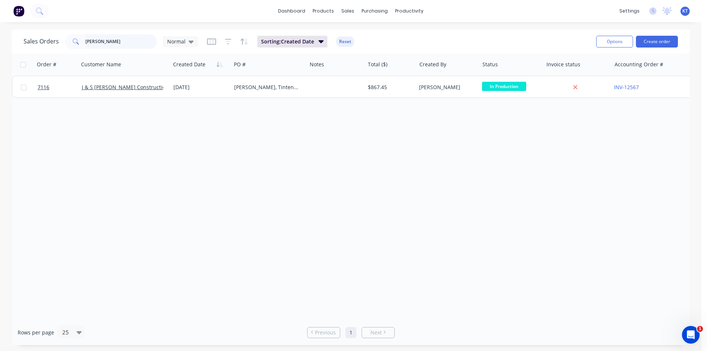
click at [123, 46] on input "[PERSON_NAME]" at bounding box center [121, 41] width 72 height 15
type input "craftsmen"
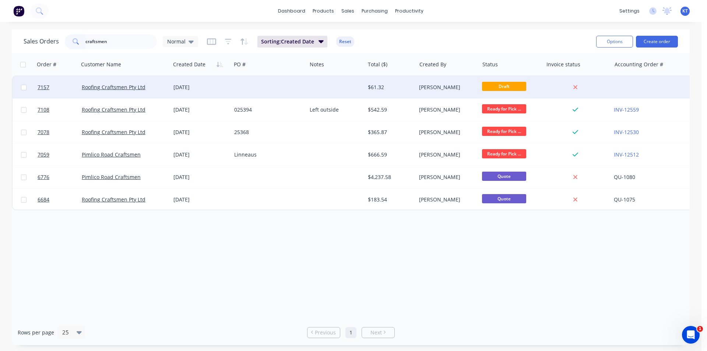
click at [341, 94] on div at bounding box center [336, 87] width 58 height 22
click at [387, 87] on div "$61.32" at bounding box center [389, 87] width 43 height 7
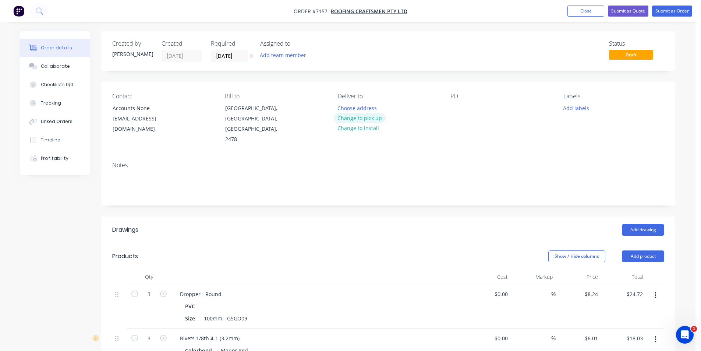
click at [361, 114] on button "Change to pick up" at bounding box center [360, 118] width 52 height 10
click at [463, 99] on div "PO" at bounding box center [501, 96] width 101 height 7
click at [461, 104] on div at bounding box center [457, 108] width 12 height 11
click at [663, 12] on button "Submit as Order" at bounding box center [672, 11] width 40 height 11
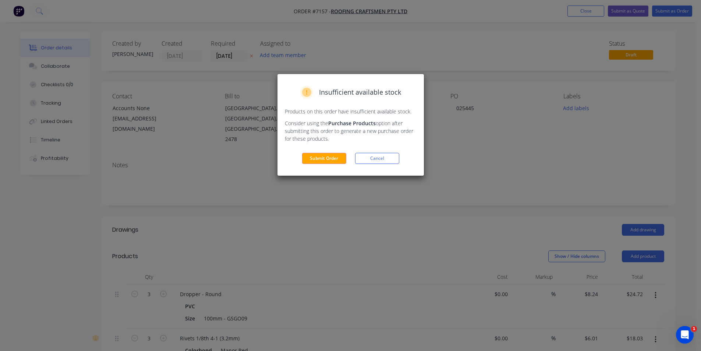
click at [343, 165] on div "Insufficient available stock Products on this order have insufficient available…" at bounding box center [351, 125] width 147 height 102
click at [343, 162] on button "Submit Order" at bounding box center [324, 158] width 44 height 11
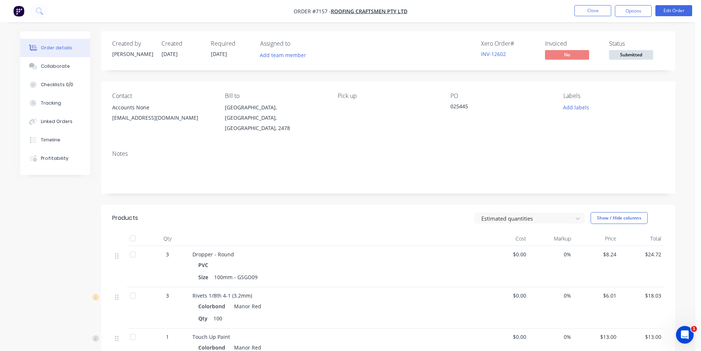
click at [629, 49] on span at bounding box center [631, 48] width 5 height 2
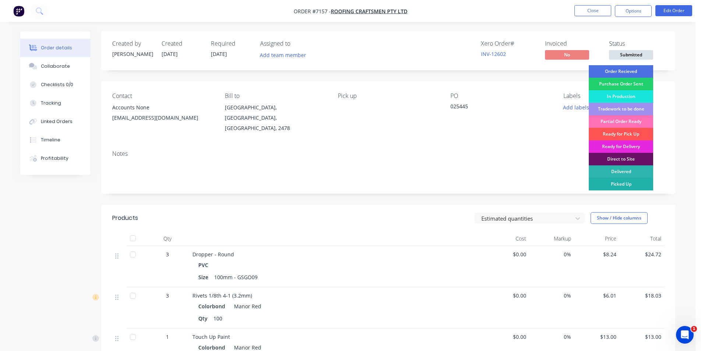
click at [639, 182] on div "Picked Up" at bounding box center [621, 184] width 64 height 13
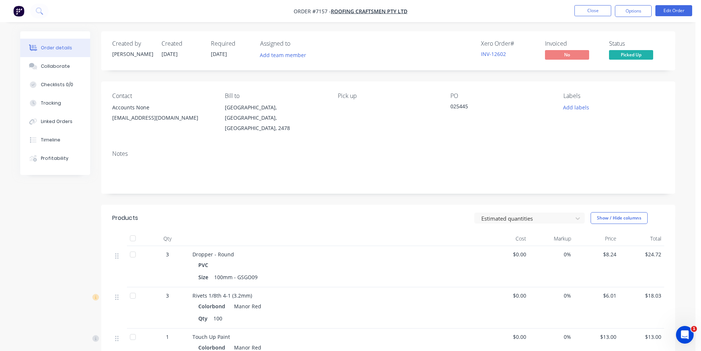
click at [136, 231] on div at bounding box center [133, 238] width 15 height 15
click at [633, 15] on button "Options" at bounding box center [633, 11] width 37 height 12
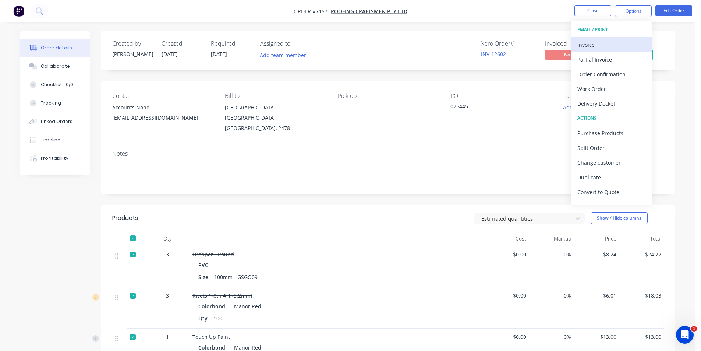
click at [614, 43] on div "Invoice" at bounding box center [612, 44] width 68 height 11
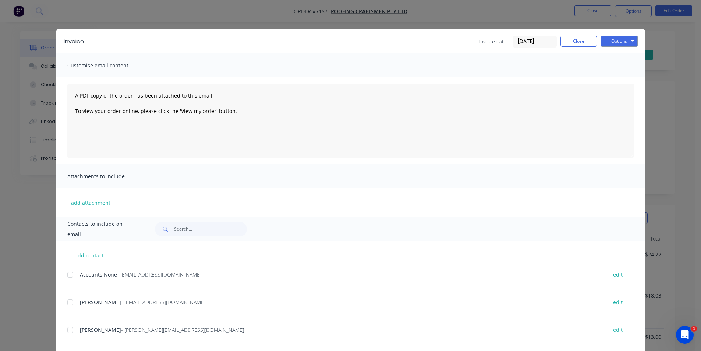
click at [70, 273] on div at bounding box center [70, 274] width 15 height 15
click at [604, 43] on button "Options" at bounding box center [619, 41] width 37 height 11
click at [613, 78] on button "Email" at bounding box center [624, 79] width 47 height 12
click at [583, 43] on button "Close" at bounding box center [579, 41] width 37 height 11
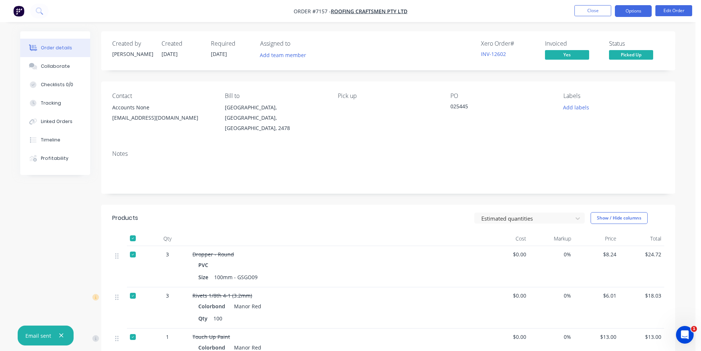
click at [632, 9] on button "Options" at bounding box center [633, 11] width 37 height 12
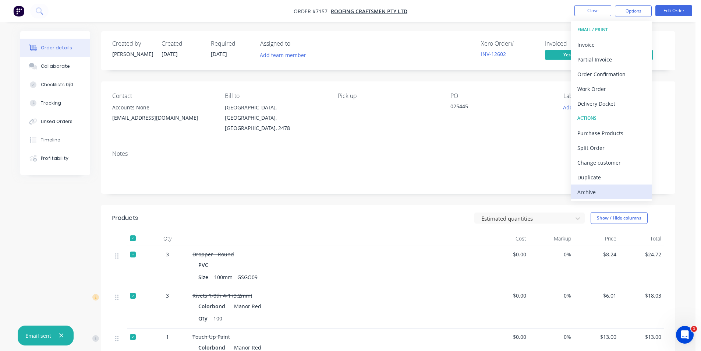
click at [608, 187] on div "Archive" at bounding box center [612, 192] width 68 height 11
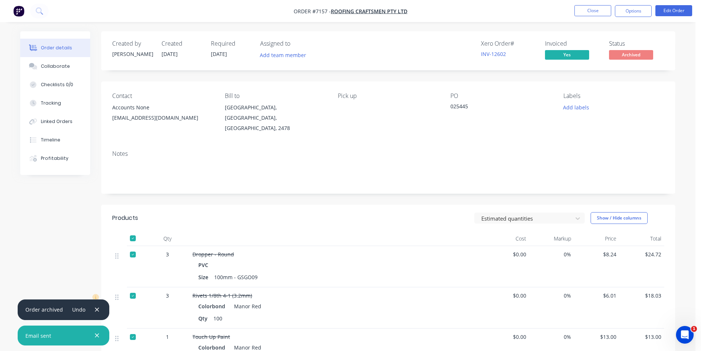
click at [594, 18] on nav "Order #7157 - Roofing Craftsmen Pty Ltd Close Options Edit Order" at bounding box center [350, 11] width 701 height 22
click at [595, 14] on button "Close" at bounding box center [593, 10] width 37 height 11
